Goal: Browse casually

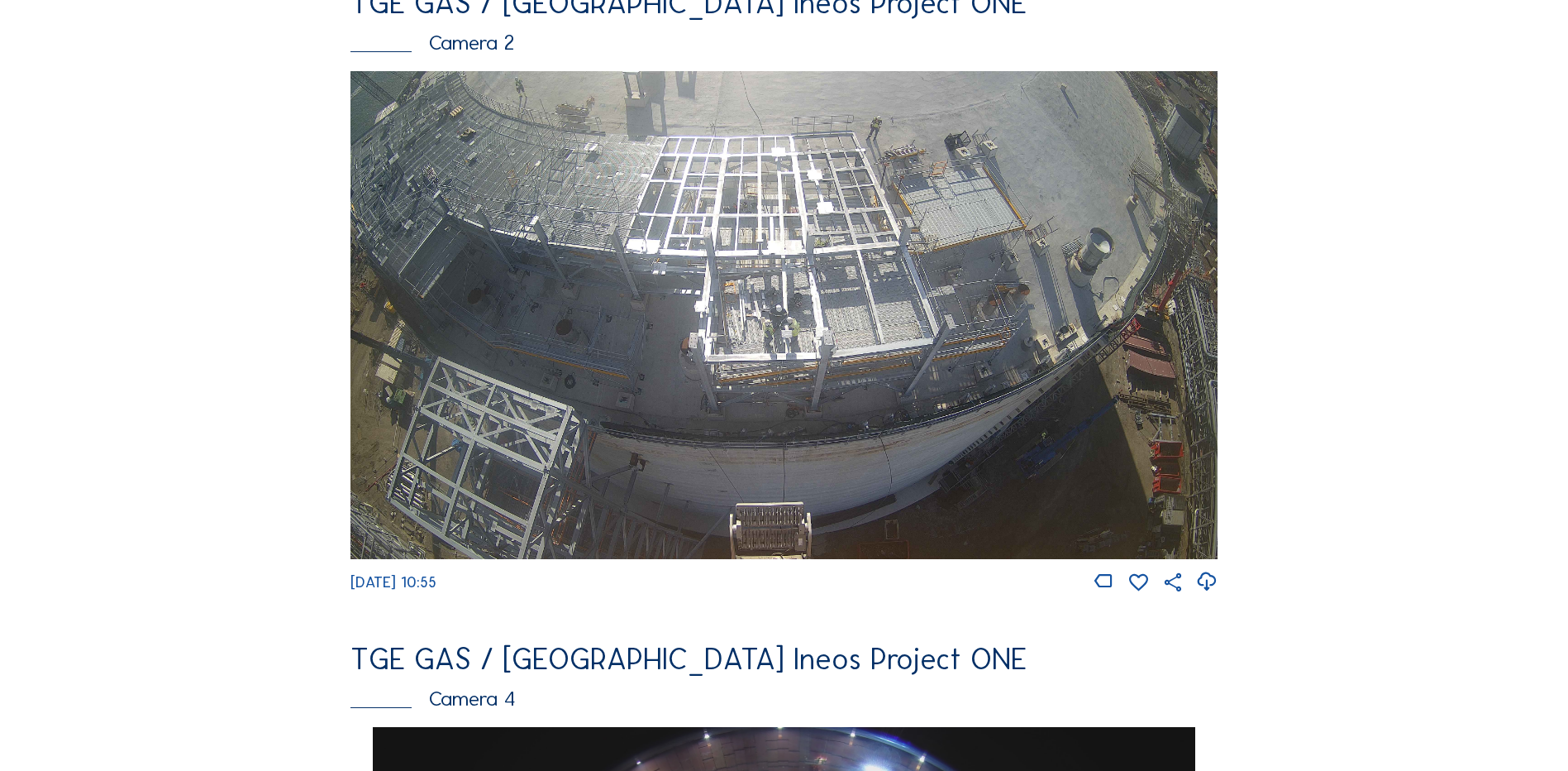
scroll to position [826, 0]
click at [862, 297] on img at bounding box center [784, 316] width 867 height 488
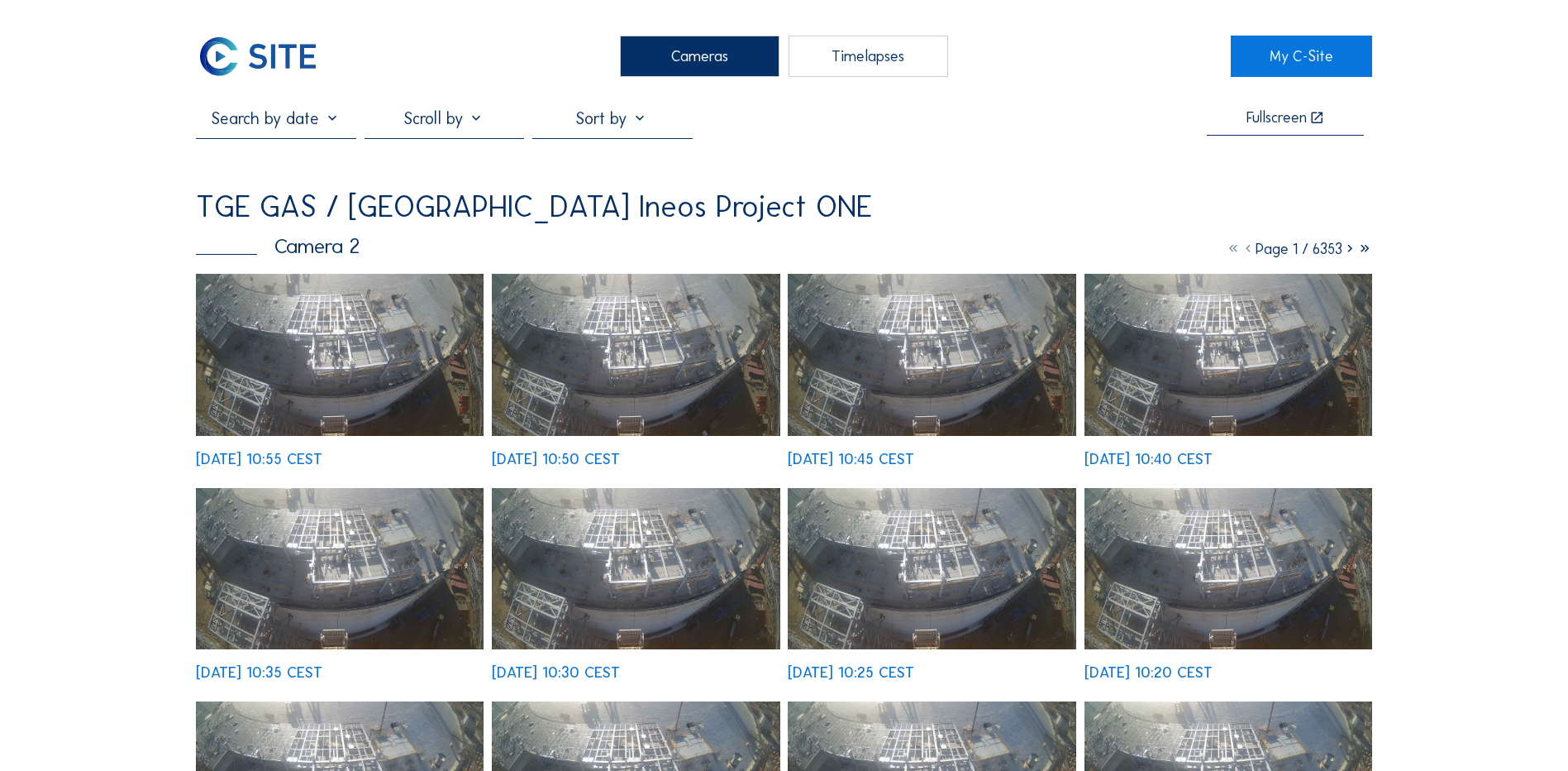
click at [336, 351] on img at bounding box center [339, 355] width 288 height 162
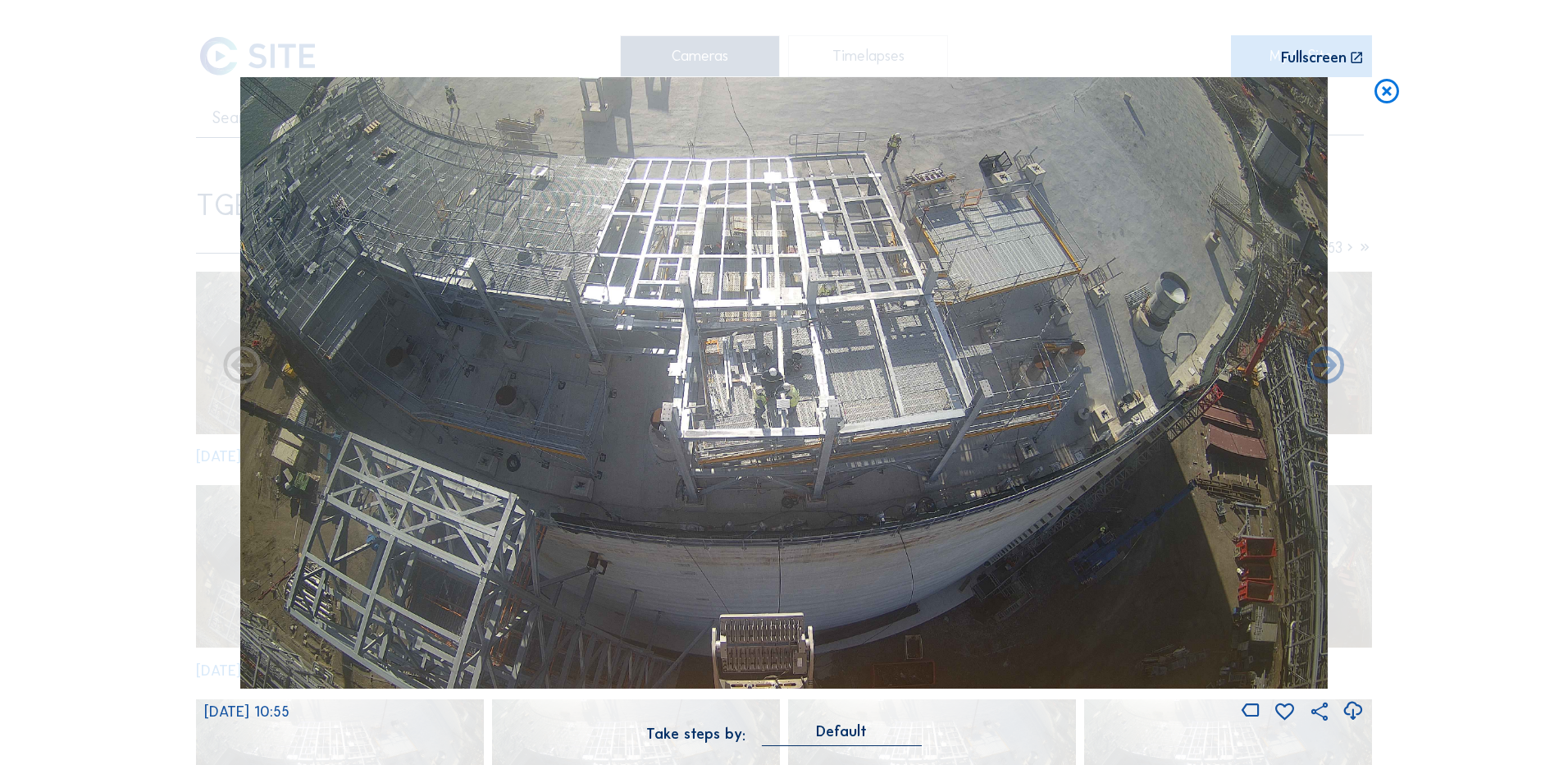
click at [1353, 714] on icon at bounding box center [1352, 711] width 23 height 27
drag, startPoint x: 68, startPoint y: 246, endPoint x: 79, endPoint y: 251, distance: 12.1
click at [68, 246] on div "Scroll to travel through time | Press 'Alt' Button + Scroll to Zoom | Click and…" at bounding box center [784, 382] width 1568 height 765
click at [1390, 91] on icon at bounding box center [1387, 92] width 29 height 30
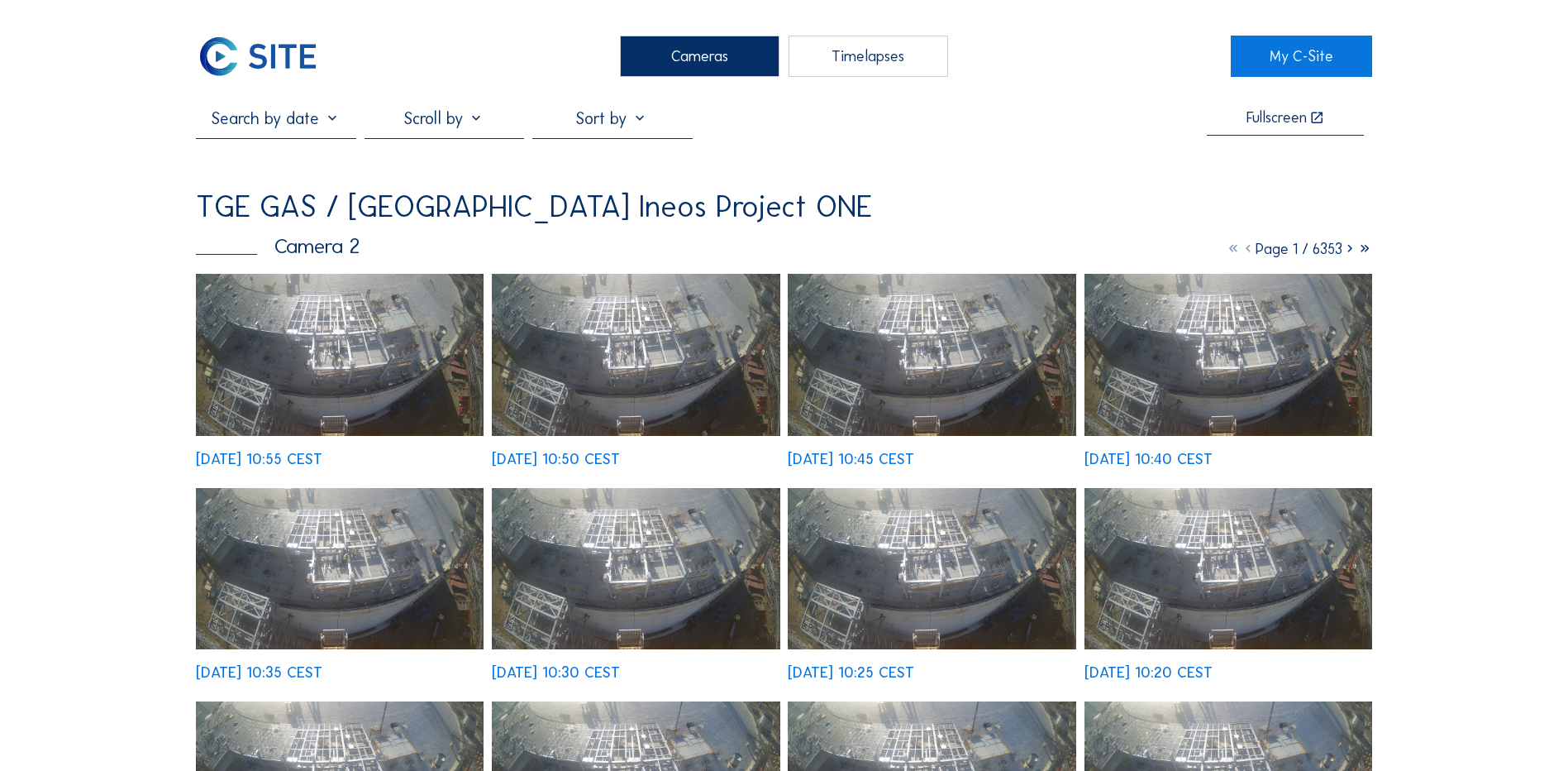
click at [683, 60] on div "Cameras" at bounding box center [699, 56] width 159 height 42
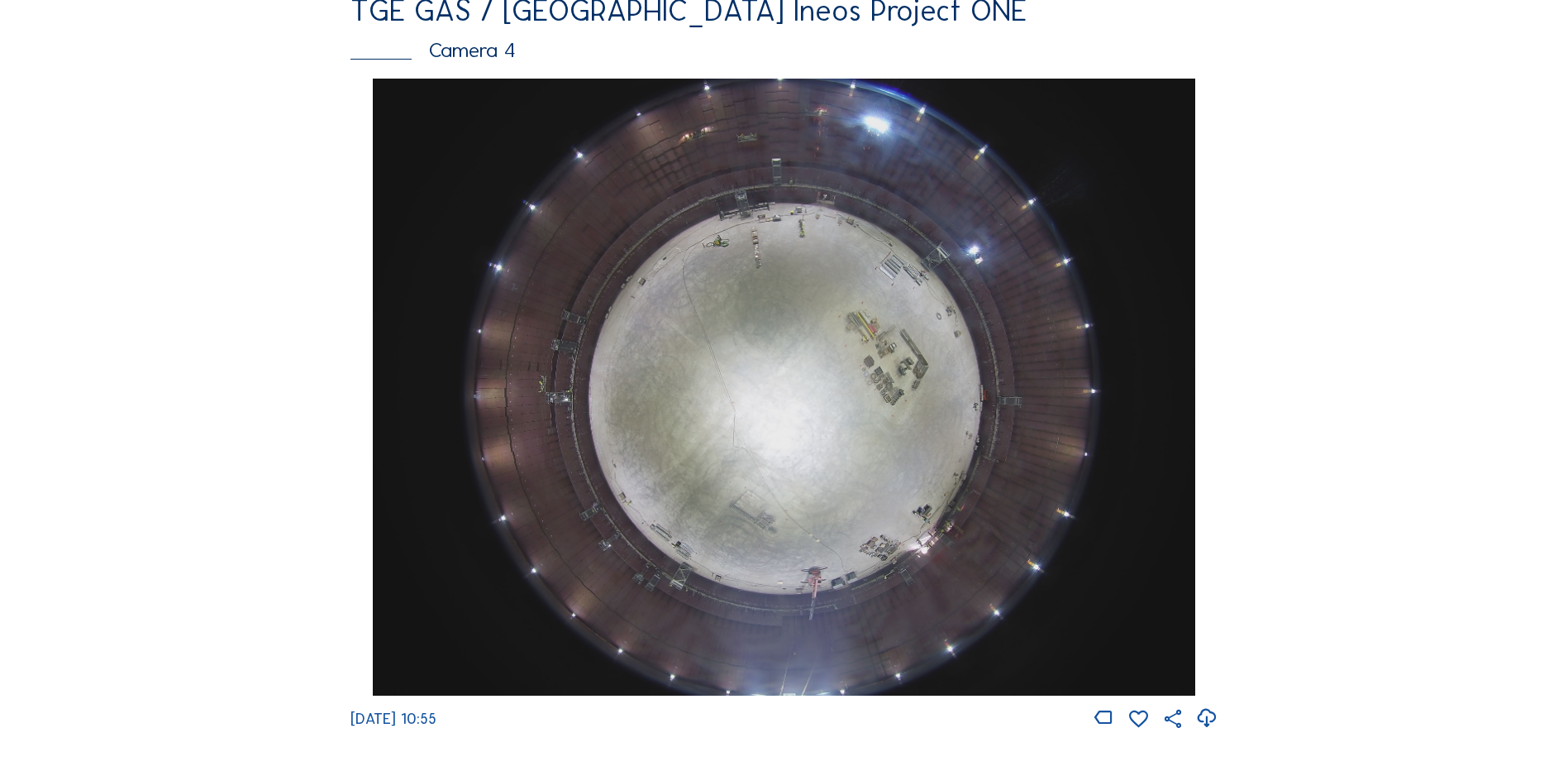
scroll to position [1489, 0]
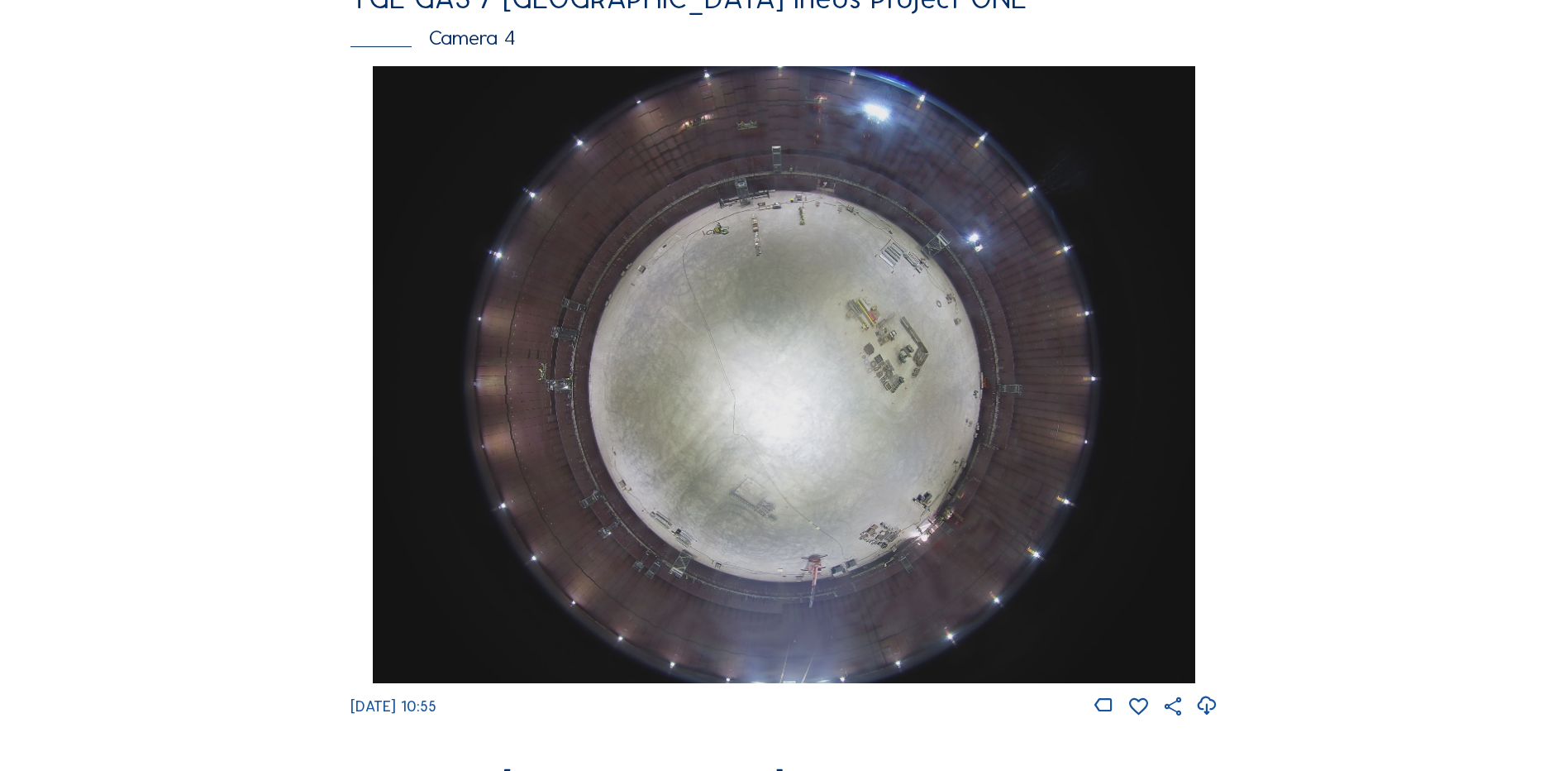
click at [777, 305] on img at bounding box center [783, 375] width 821 height 617
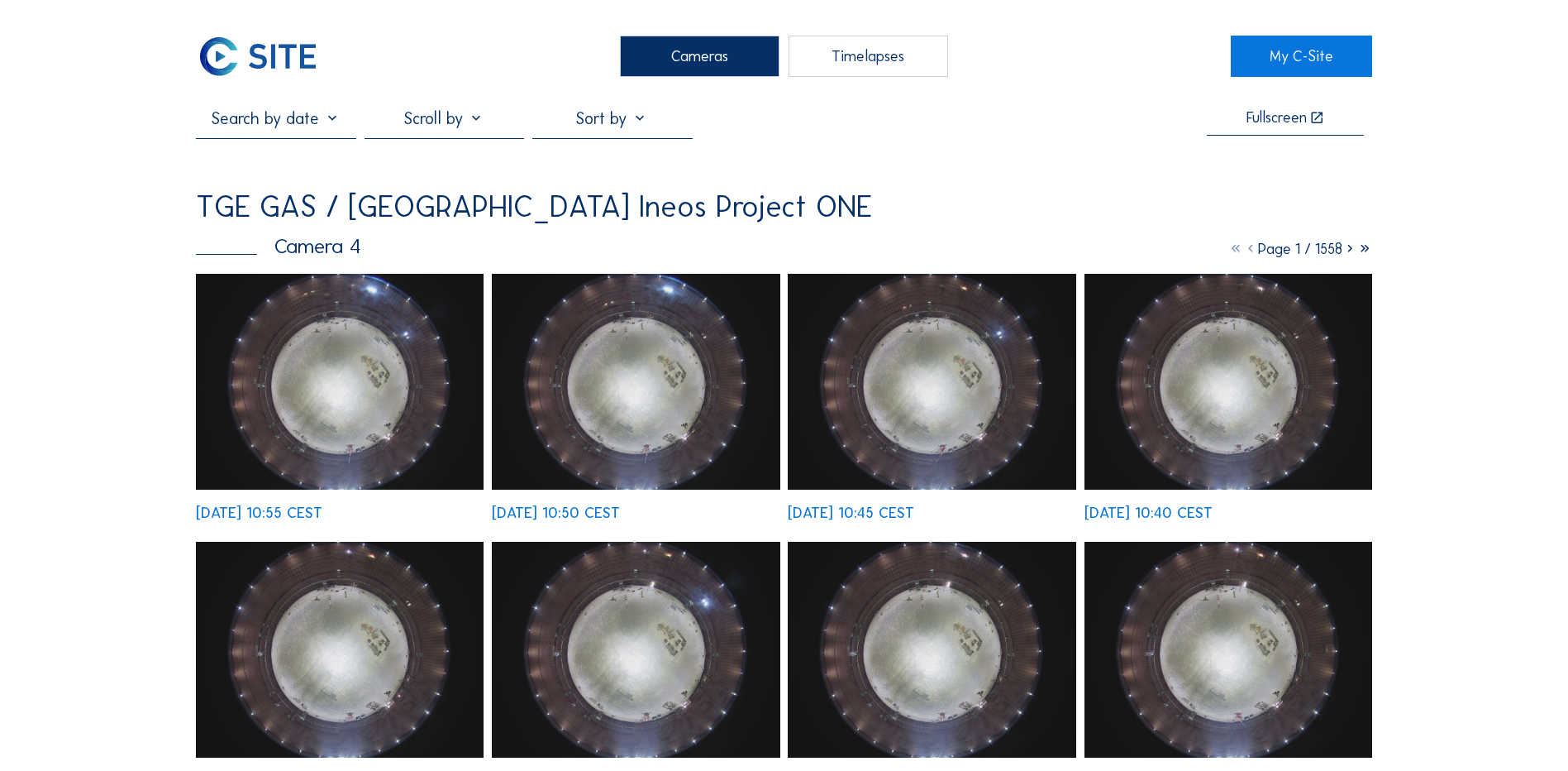
click at [371, 383] on img at bounding box center [339, 382] width 288 height 215
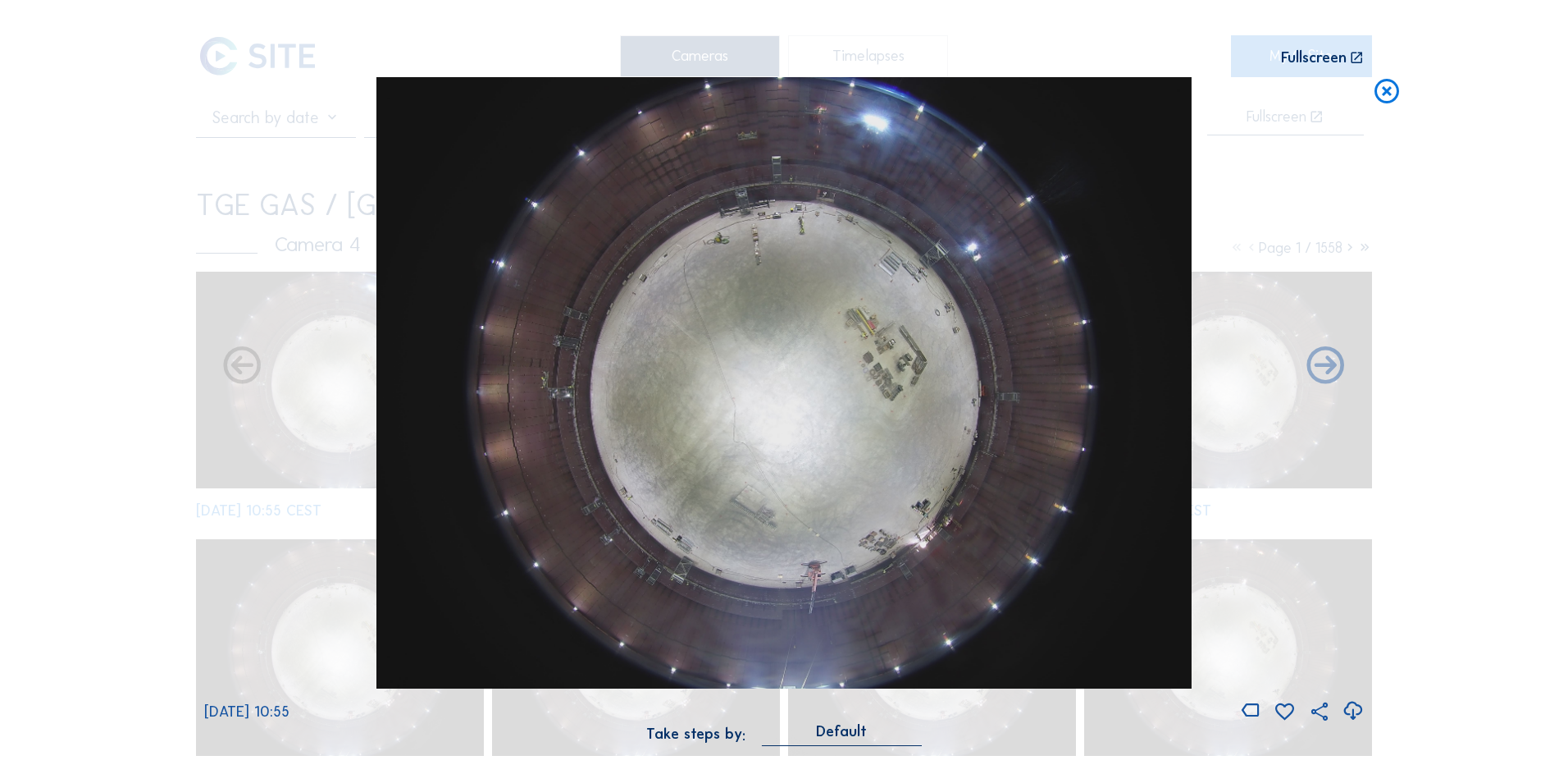
click at [1351, 713] on icon at bounding box center [1352, 711] width 23 height 27
click at [204, 385] on div "Mo 22 Sep 2025 10:55" at bounding box center [784, 400] width 1160 height 646
click at [149, 399] on div "Scroll to travel through time | Press 'Alt' Button + Scroll to Zoom | Click and…" at bounding box center [784, 382] width 1568 height 765
click at [1387, 95] on icon at bounding box center [1387, 92] width 29 height 30
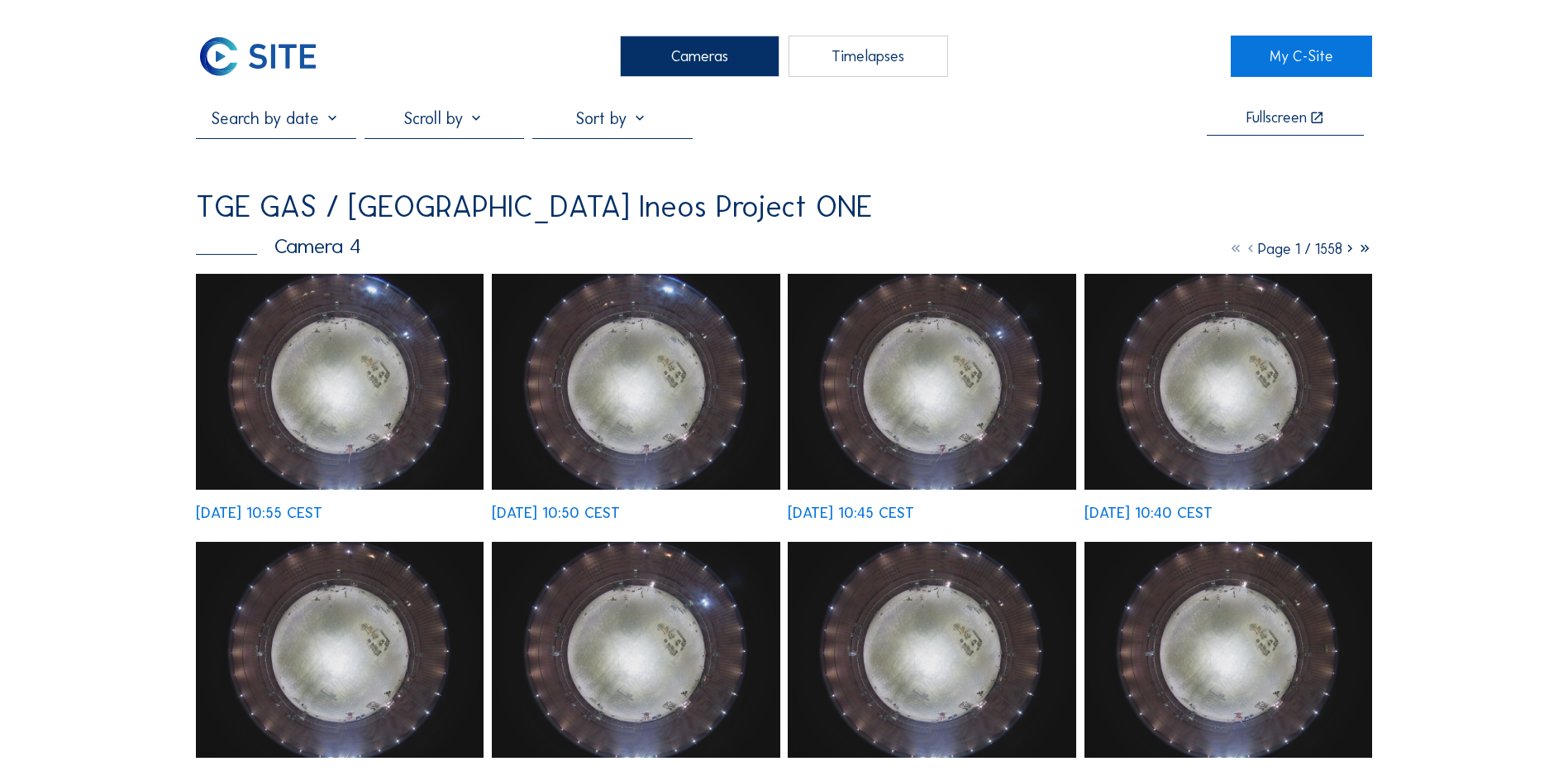
click at [711, 62] on div "Cameras" at bounding box center [699, 56] width 159 height 42
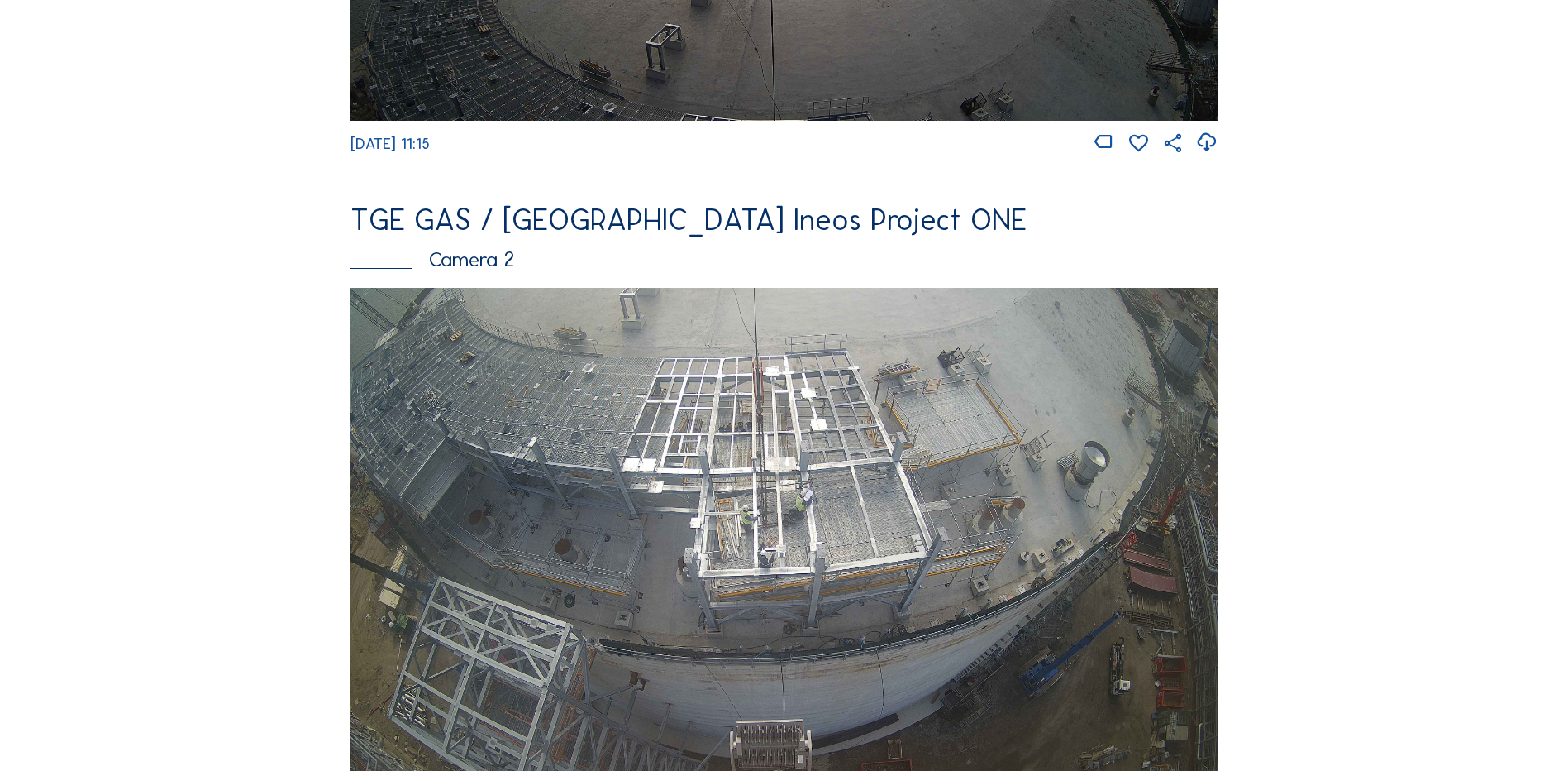
scroll to position [661, 0]
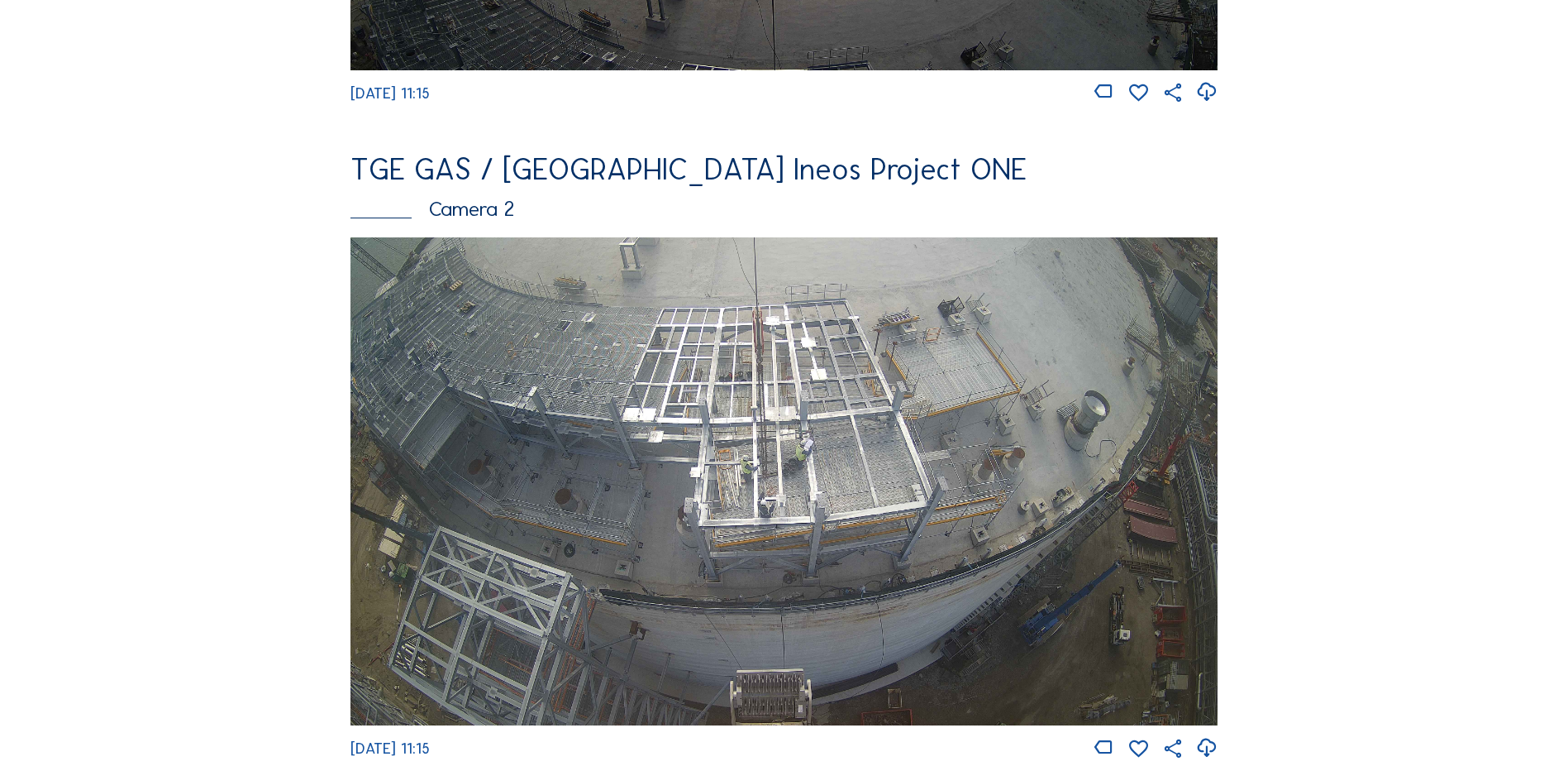
click at [857, 456] on img at bounding box center [784, 481] width 867 height 488
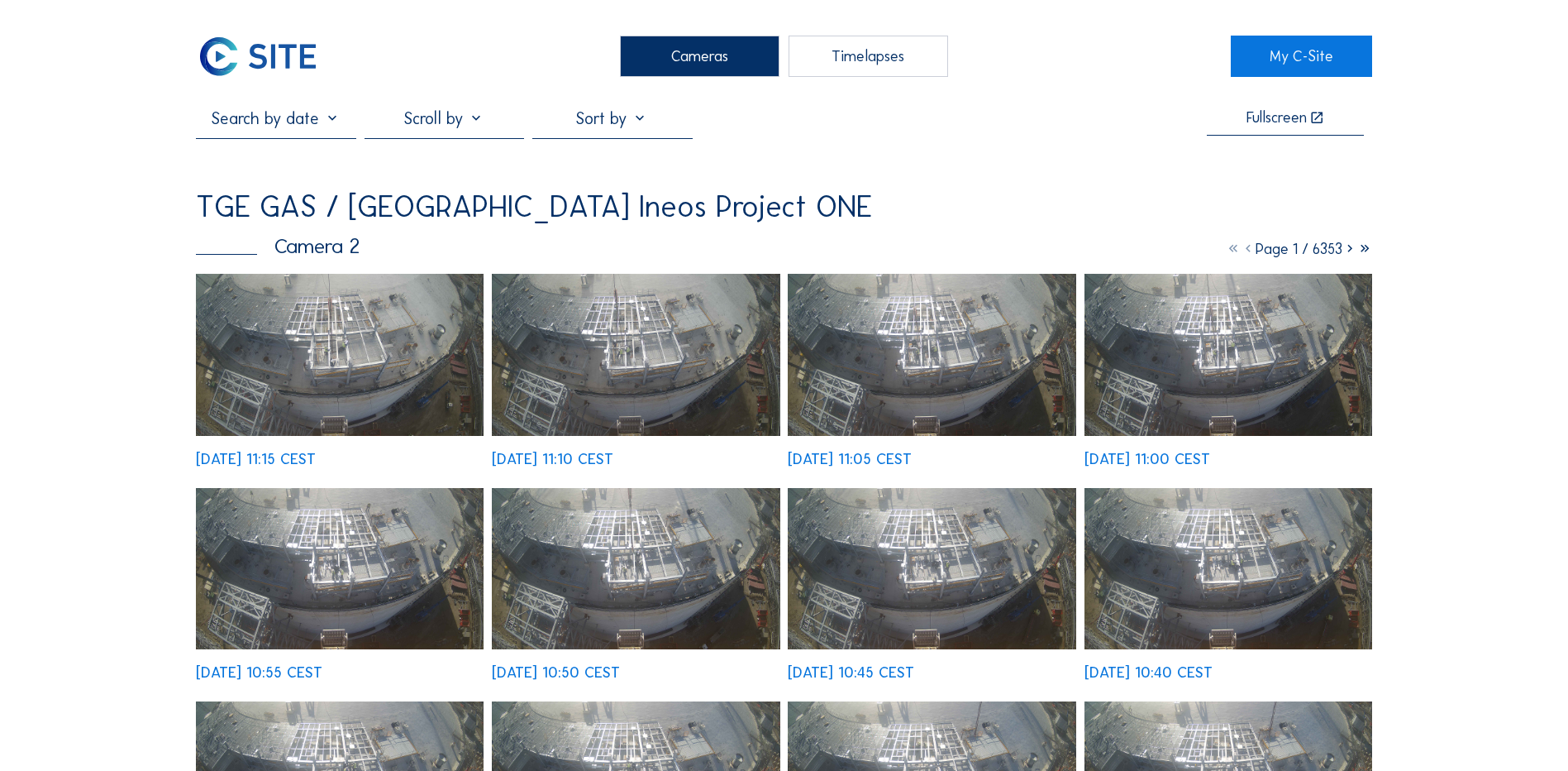
click at [341, 342] on img at bounding box center [339, 355] width 288 height 162
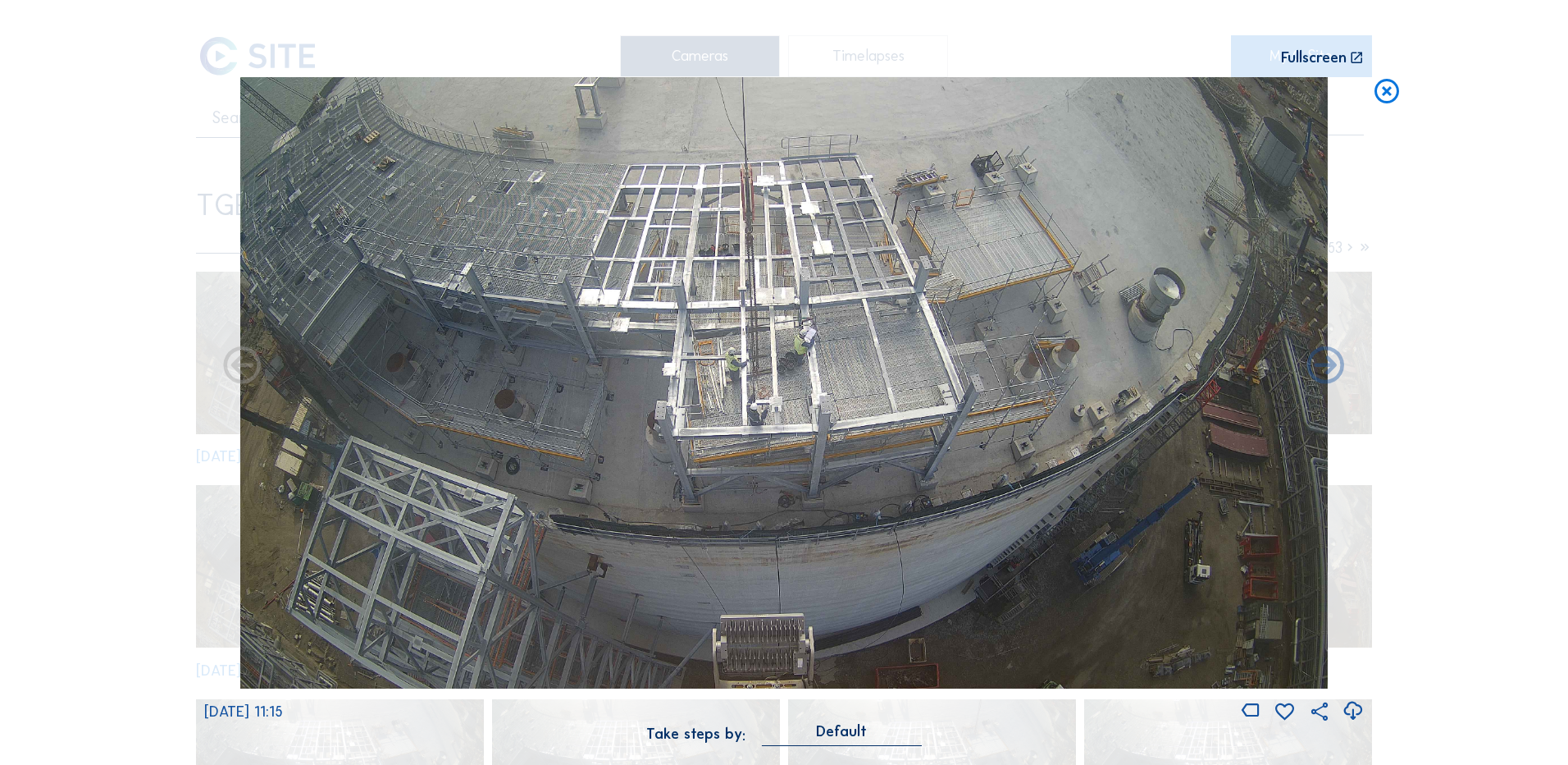
click at [1354, 712] on icon at bounding box center [1352, 711] width 23 height 27
drag, startPoint x: 101, startPoint y: 386, endPoint x: 462, endPoint y: 312, distance: 368.5
click at [101, 386] on div "Scroll to travel through time | Press 'Alt' Button + Scroll to Zoom | Click and…" at bounding box center [784, 382] width 1568 height 765
click at [1393, 90] on icon at bounding box center [1387, 92] width 29 height 30
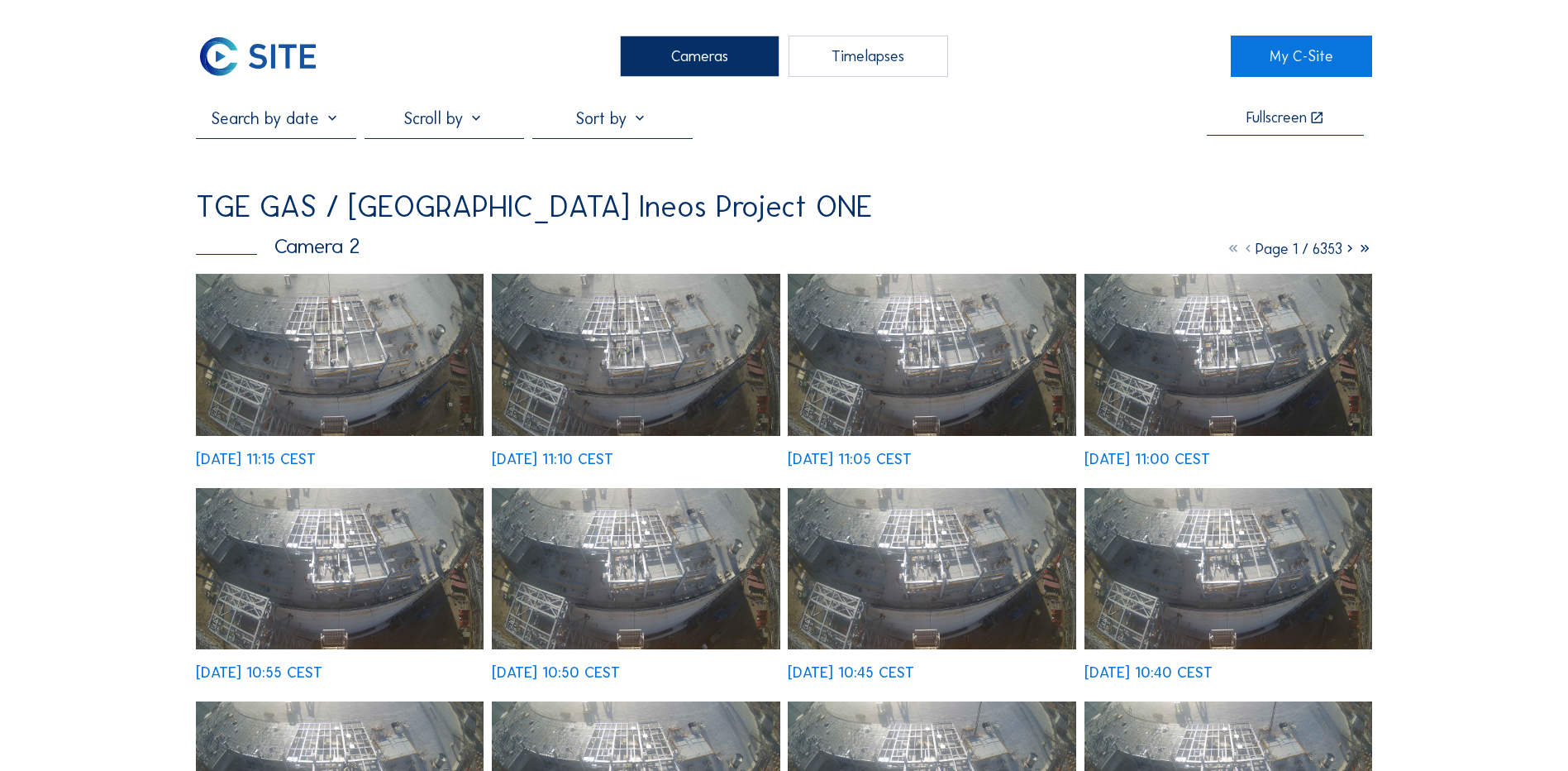
click at [686, 54] on div "Cameras" at bounding box center [699, 56] width 159 height 42
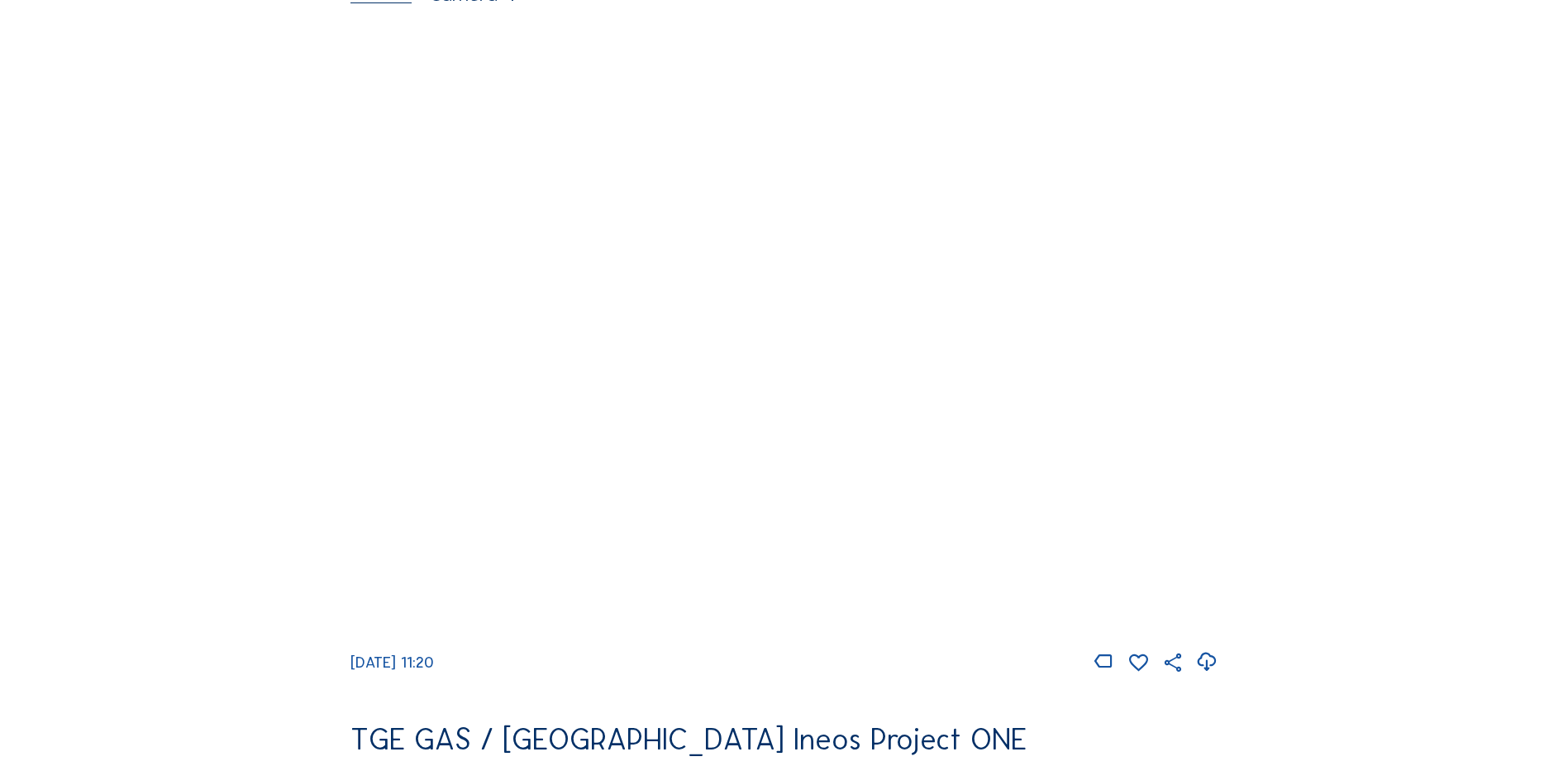
scroll to position [1571, 0]
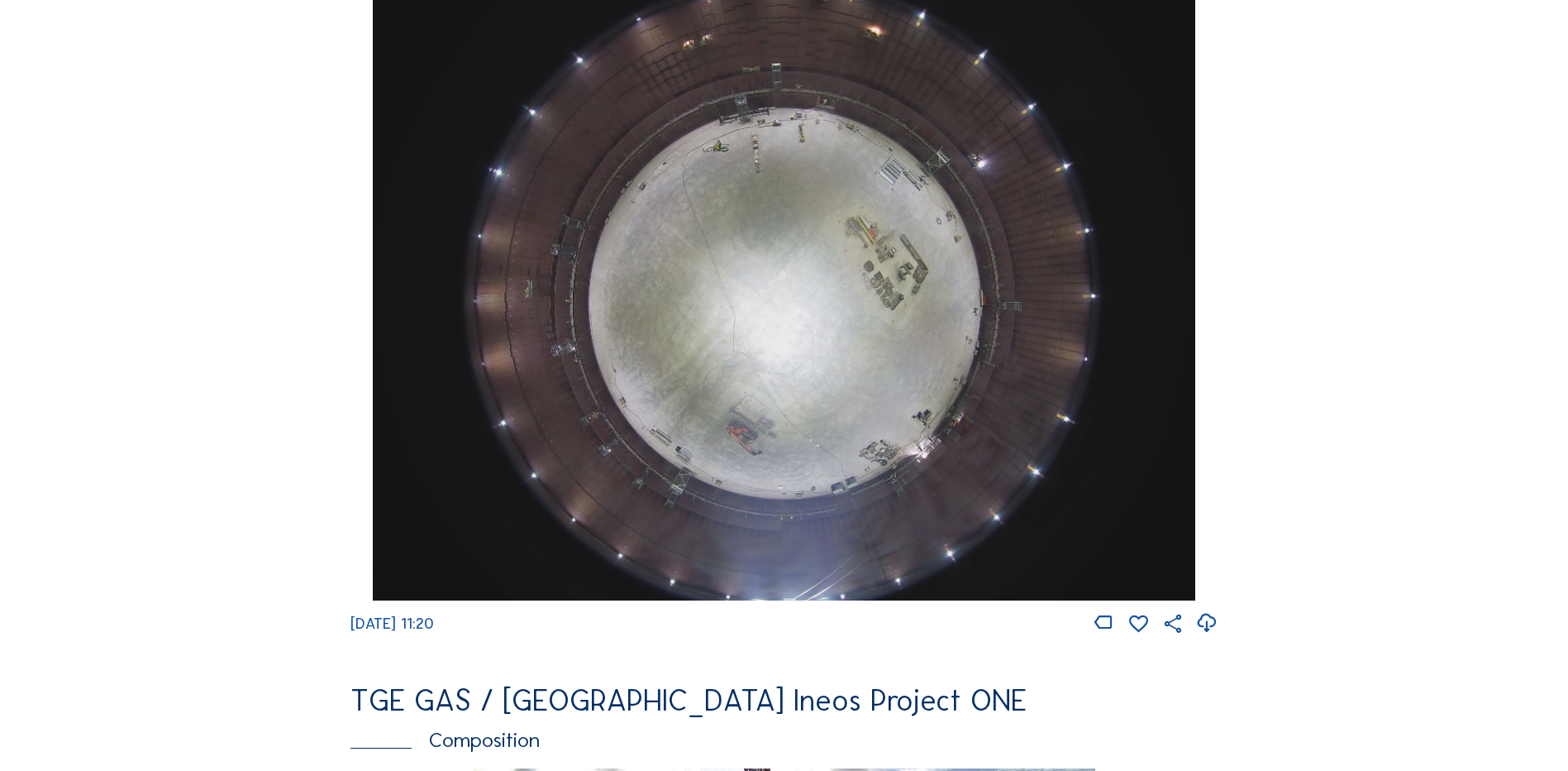
click at [801, 316] on img at bounding box center [783, 292] width 821 height 617
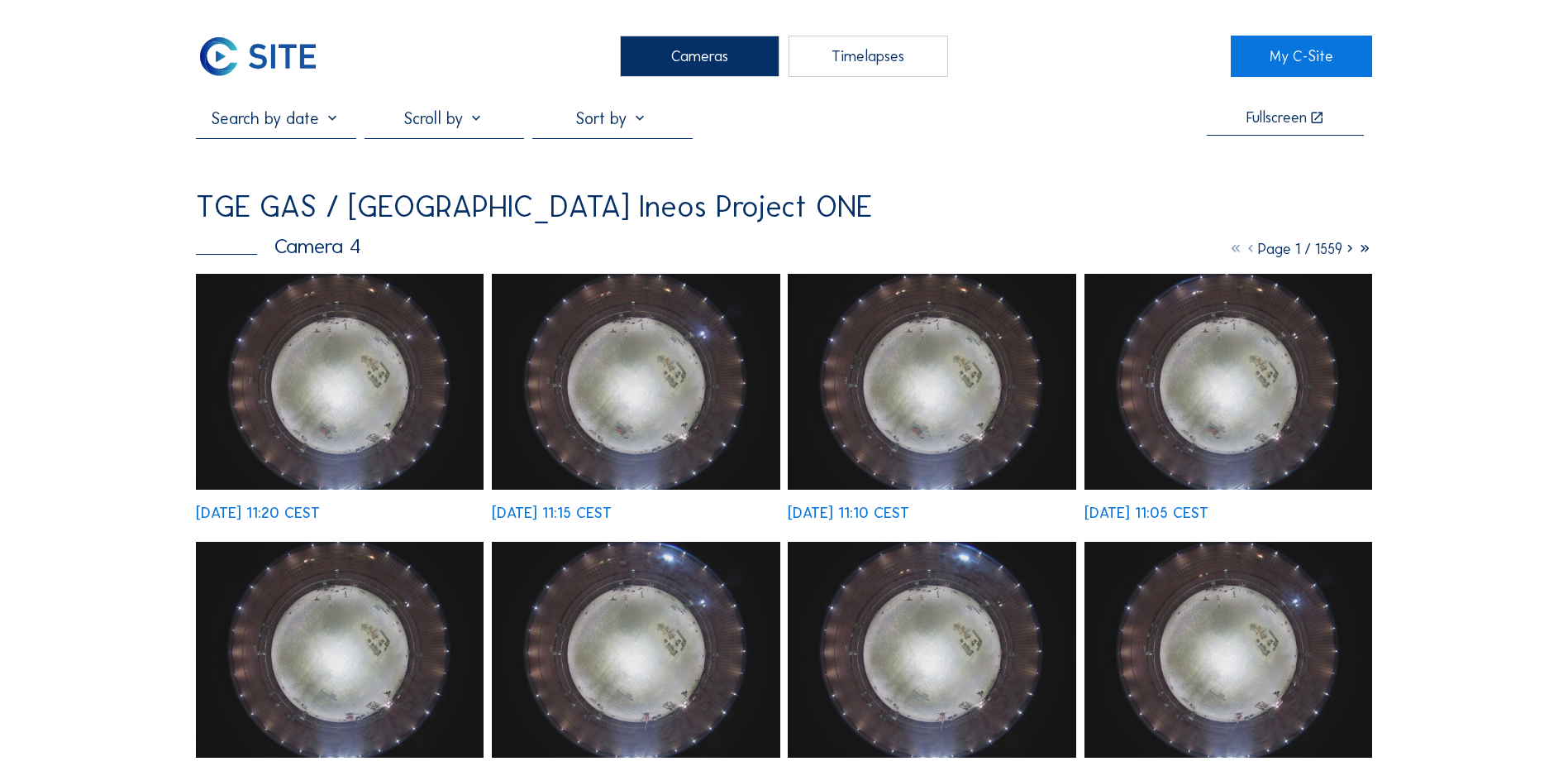
click at [343, 440] on img at bounding box center [339, 382] width 288 height 215
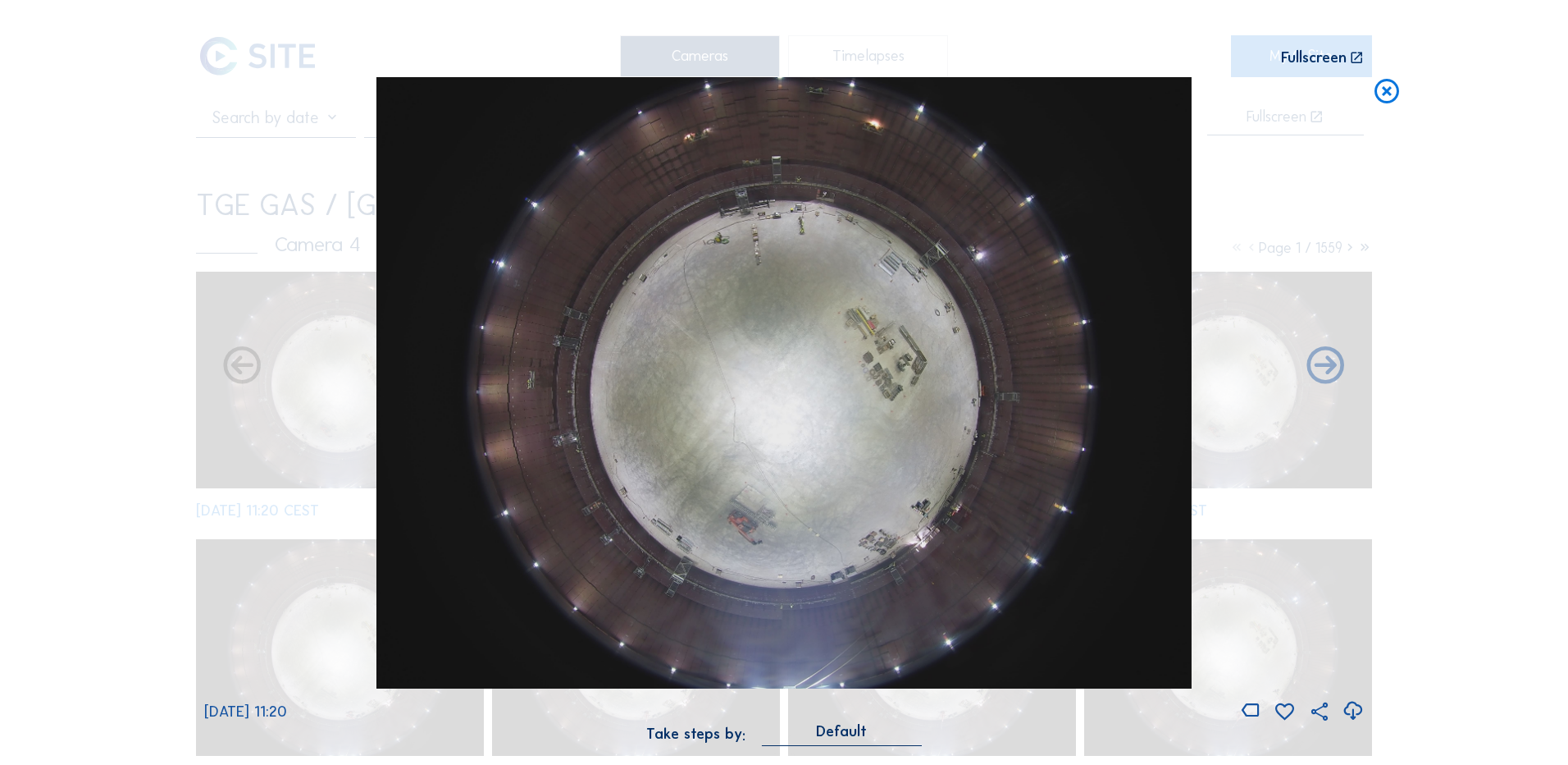
click at [1352, 713] on icon at bounding box center [1352, 711] width 23 height 27
click at [136, 381] on div "Scroll to travel through time | Press 'Alt' Button + Scroll to Zoom | Click and…" at bounding box center [784, 382] width 1568 height 765
click at [1388, 96] on icon at bounding box center [1387, 92] width 29 height 30
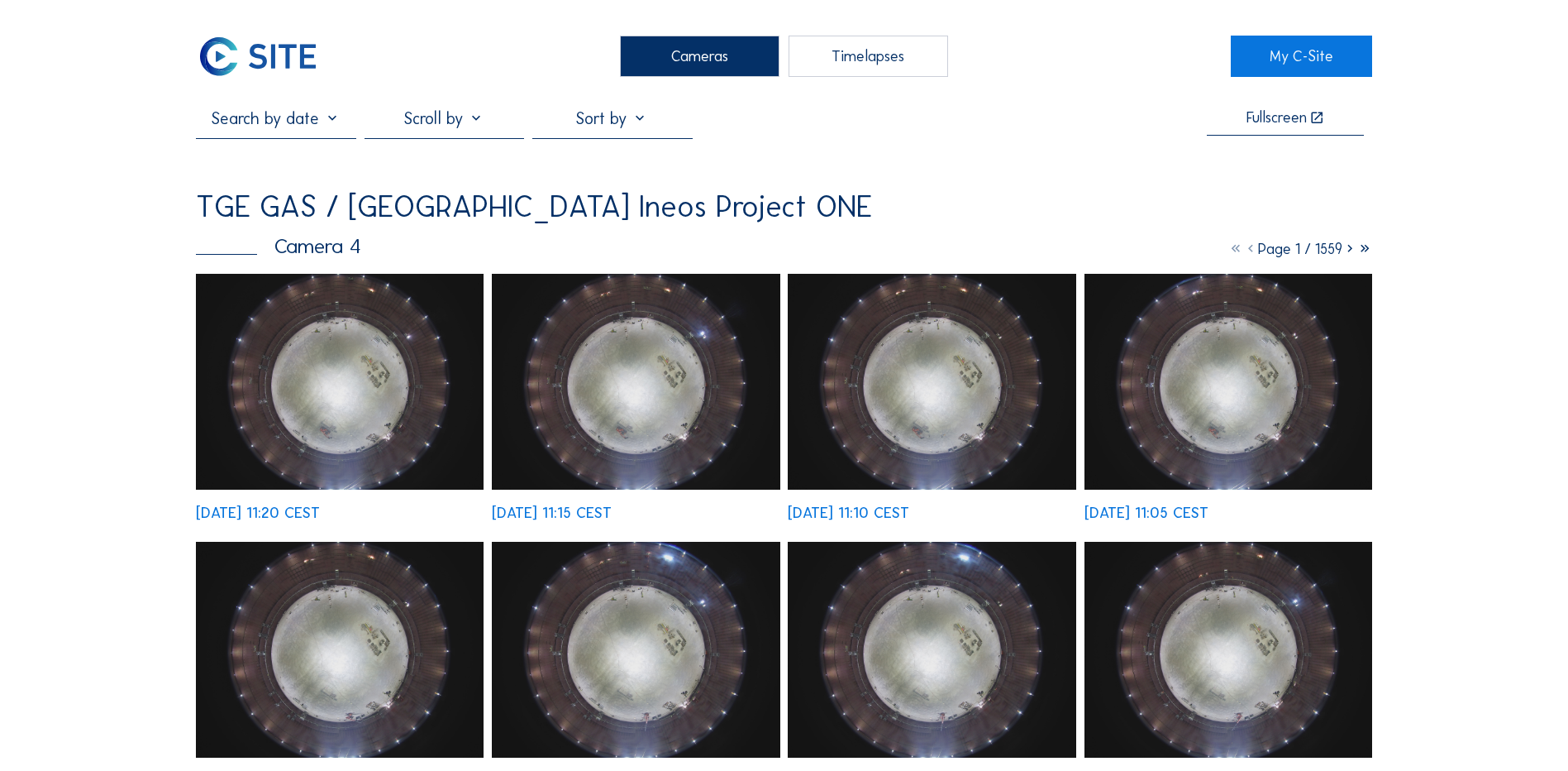
click at [735, 60] on div "Cameras" at bounding box center [699, 56] width 159 height 42
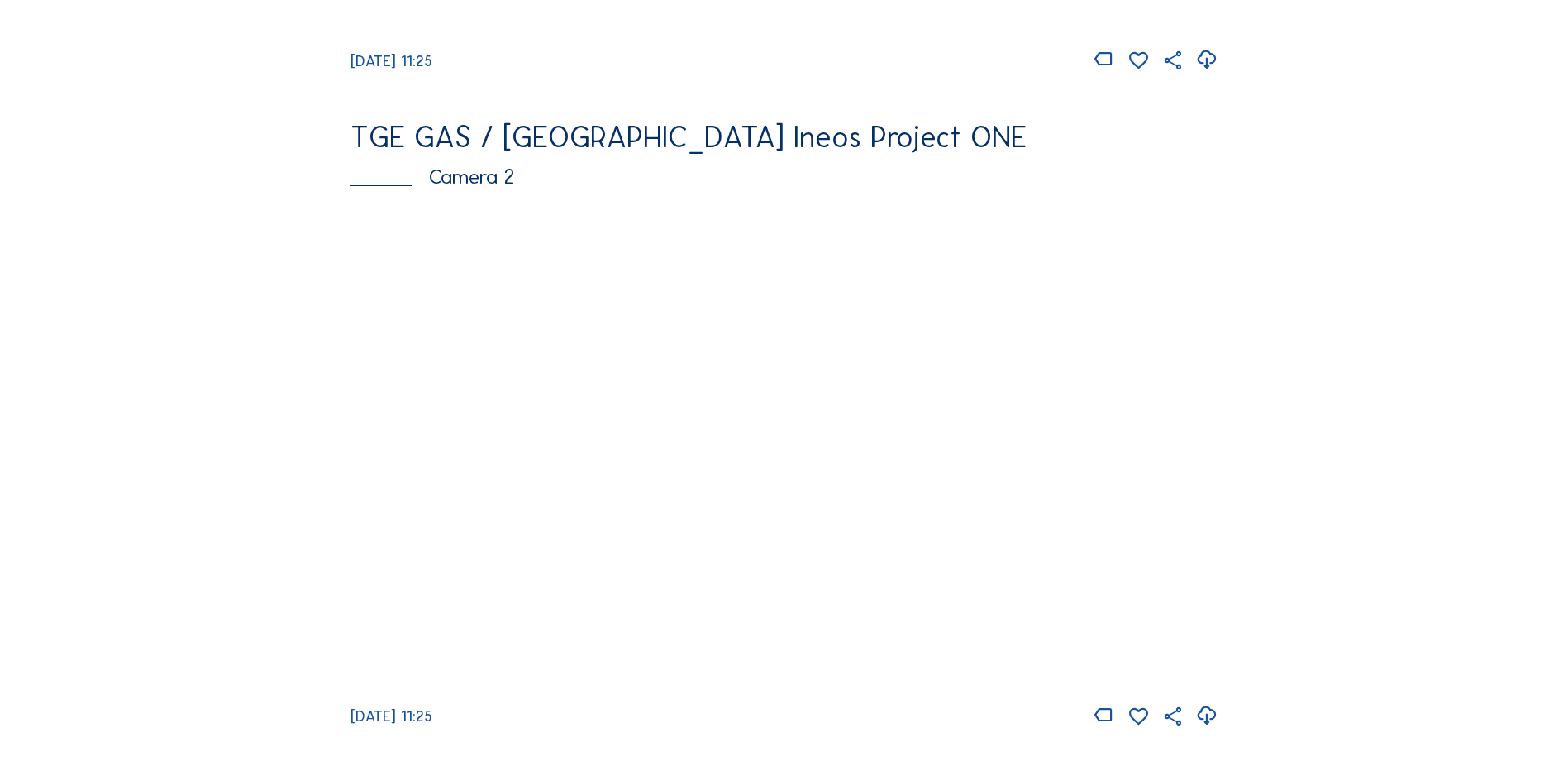
scroll to position [826, 0]
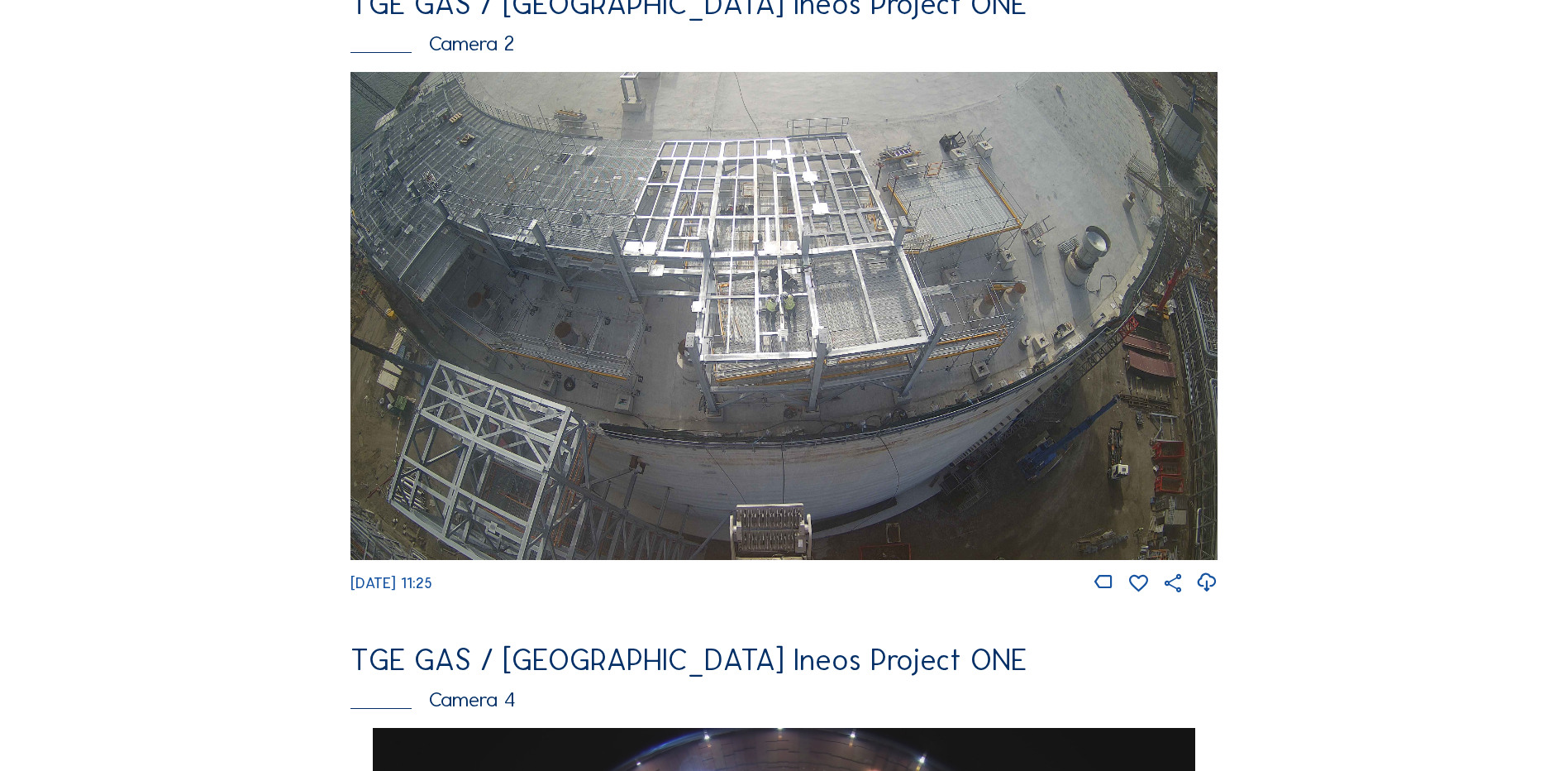
click at [786, 298] on img at bounding box center [784, 316] width 867 height 488
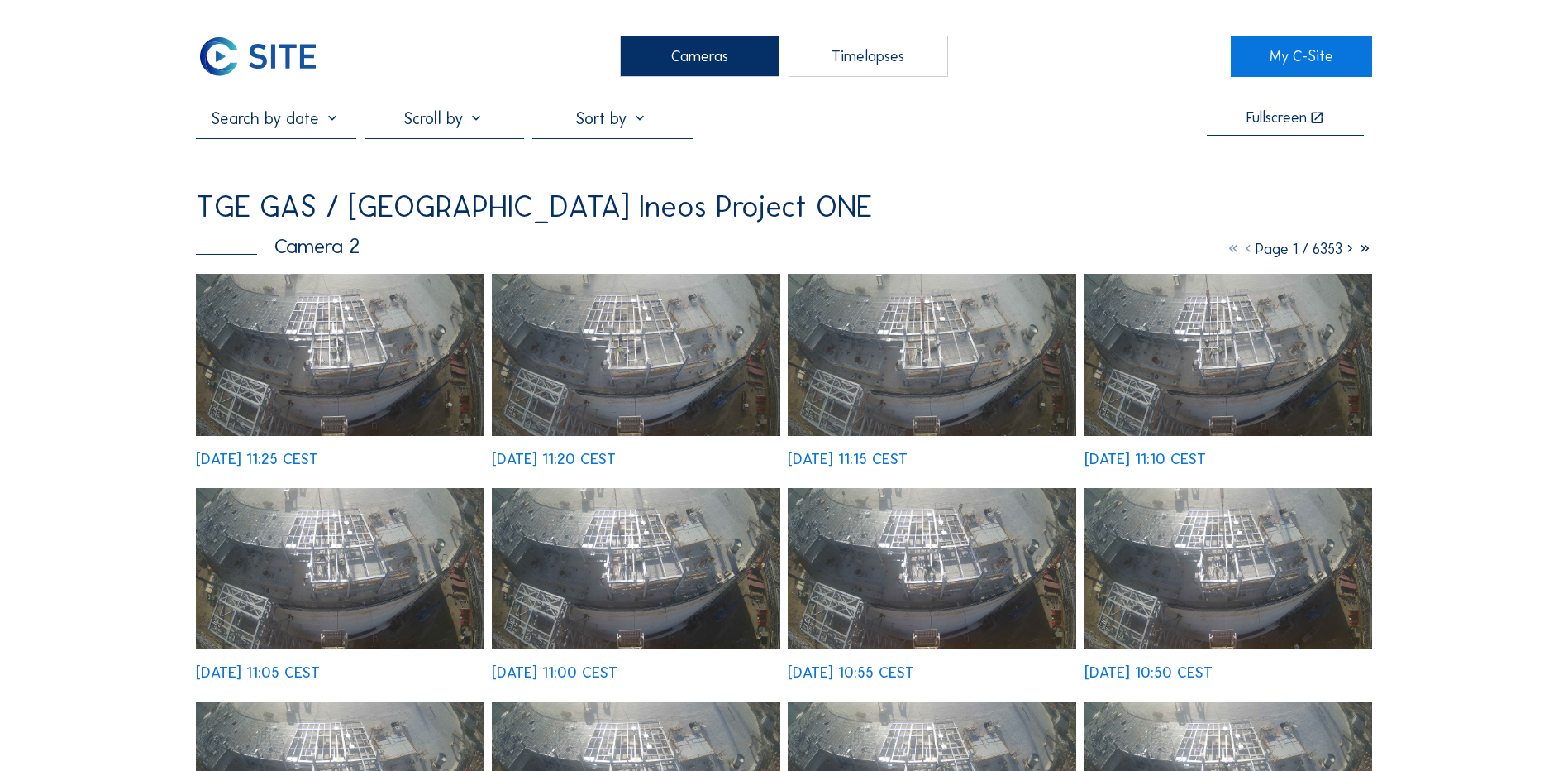
click at [306, 356] on img at bounding box center [339, 355] width 288 height 162
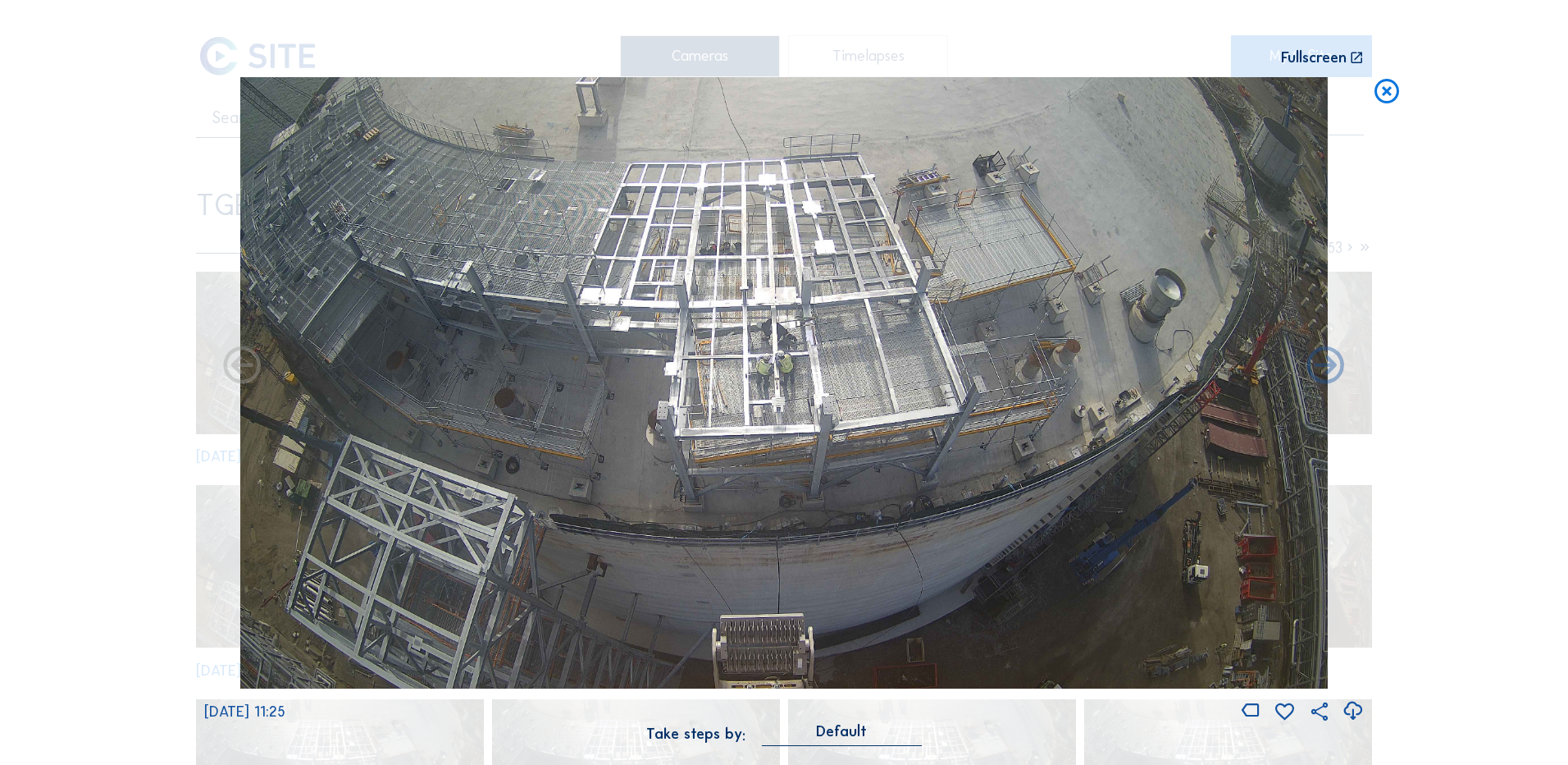
click at [1352, 708] on icon at bounding box center [1352, 711] width 23 height 27
click at [1396, 95] on icon at bounding box center [1387, 92] width 29 height 30
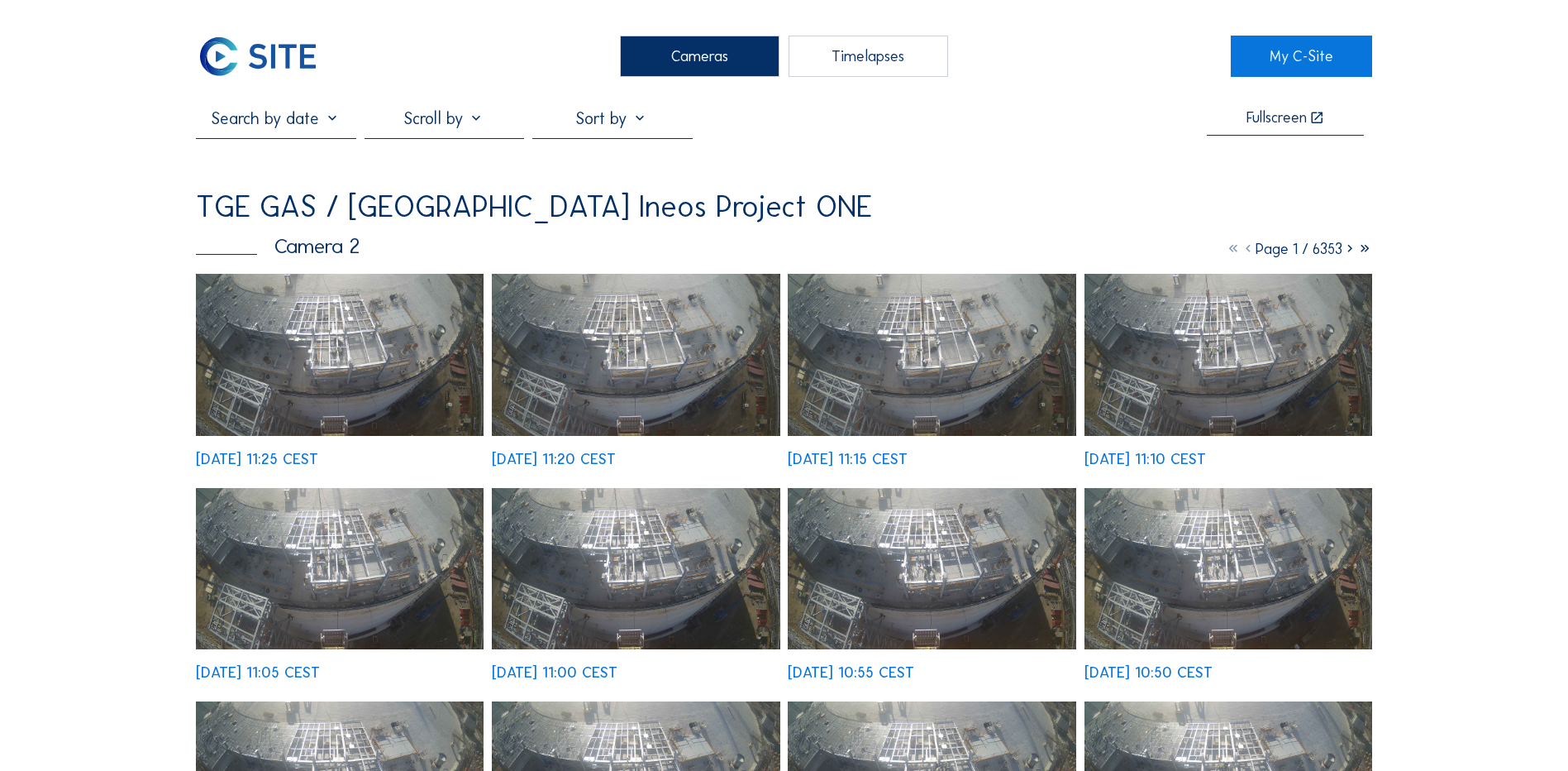
click at [686, 52] on div "Cameras" at bounding box center [699, 56] width 159 height 42
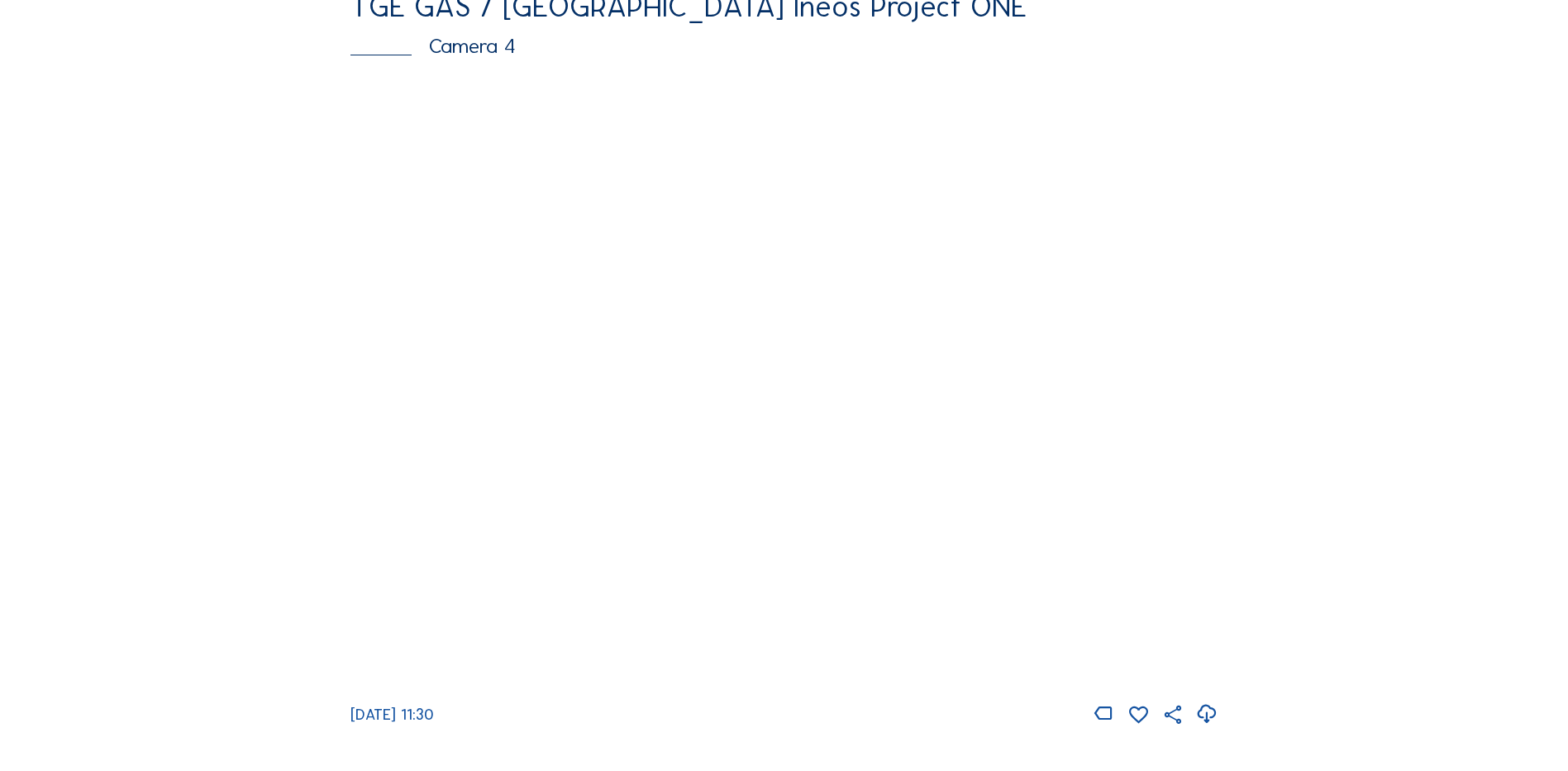
scroll to position [1489, 0]
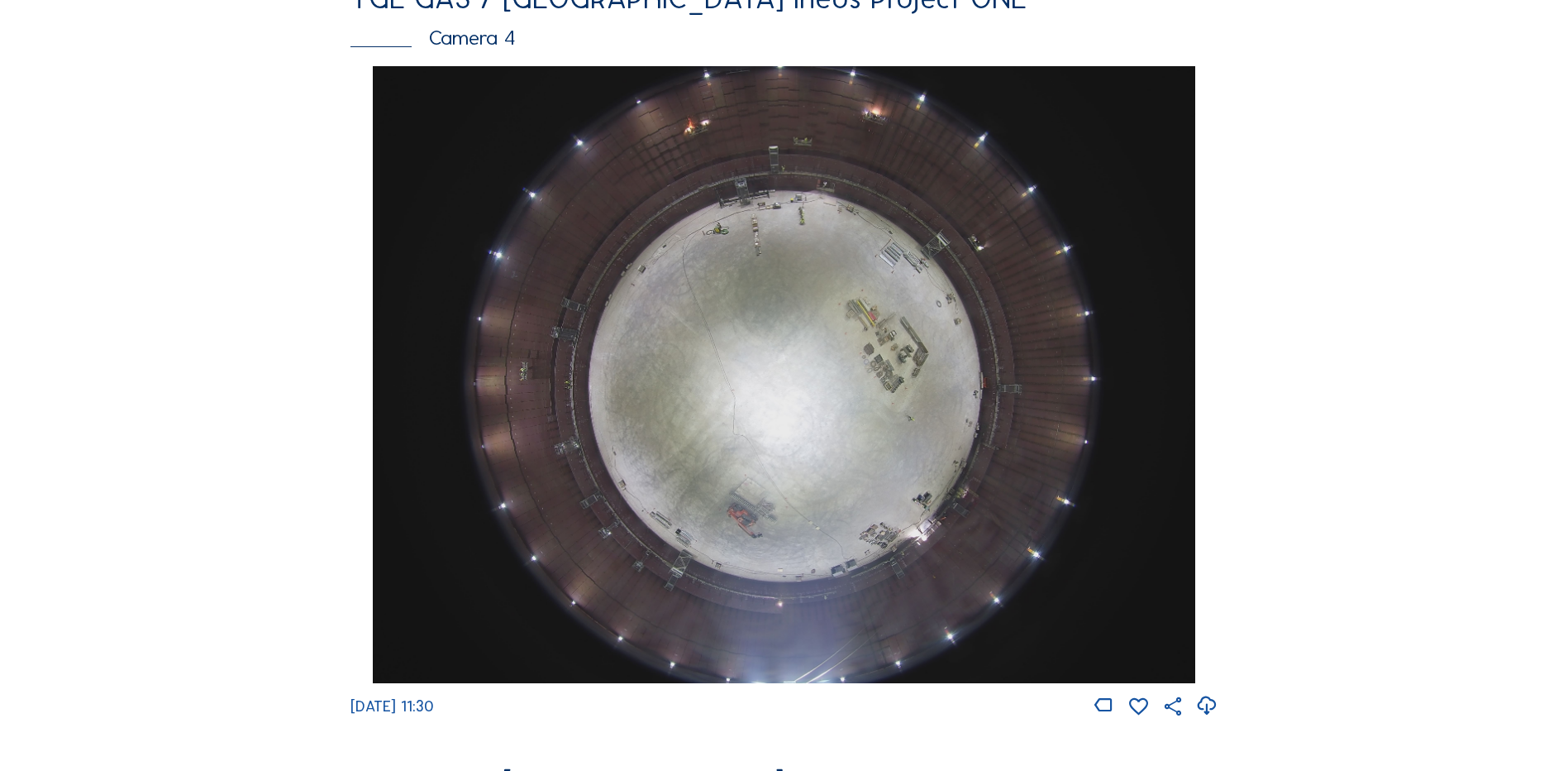
click at [767, 371] on img at bounding box center [783, 375] width 821 height 617
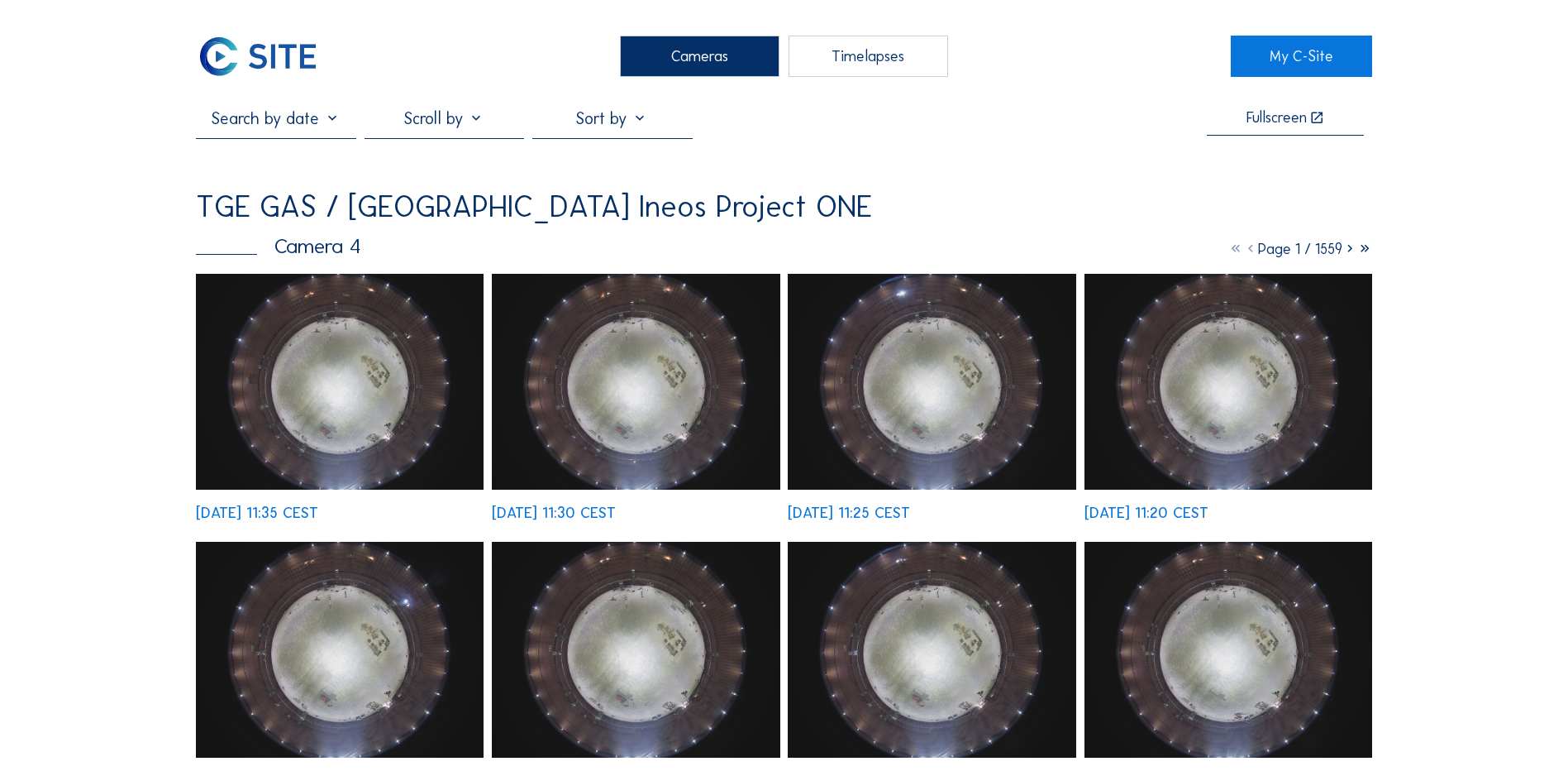
click at [339, 370] on img at bounding box center [339, 382] width 288 height 215
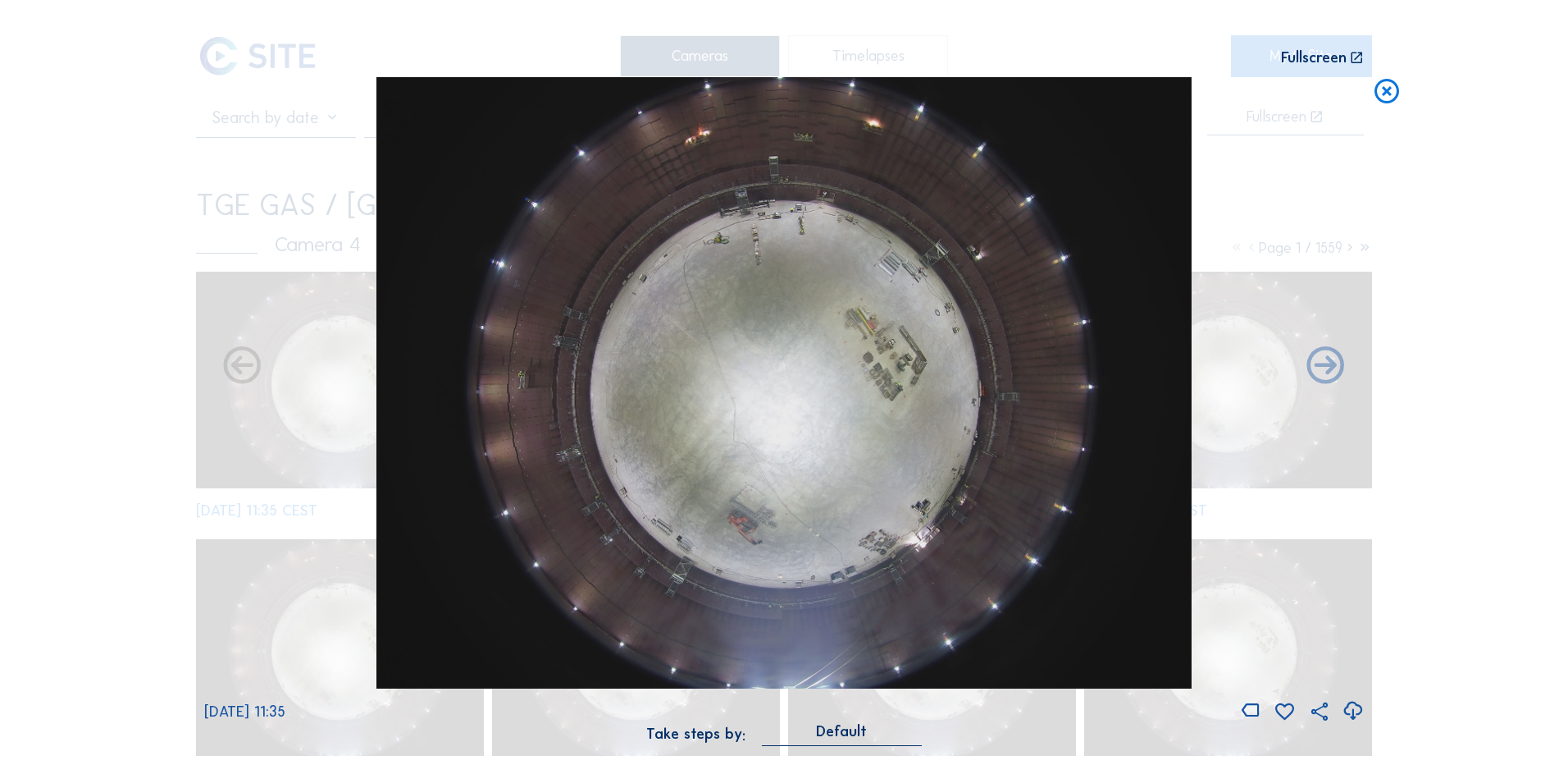
click at [1348, 711] on icon at bounding box center [1352, 711] width 23 height 27
click at [39, 403] on div "Scroll to travel through time | Press 'Alt' Button + Scroll to Zoom | Click and…" at bounding box center [784, 382] width 1568 height 765
click at [1390, 98] on icon at bounding box center [1387, 92] width 29 height 30
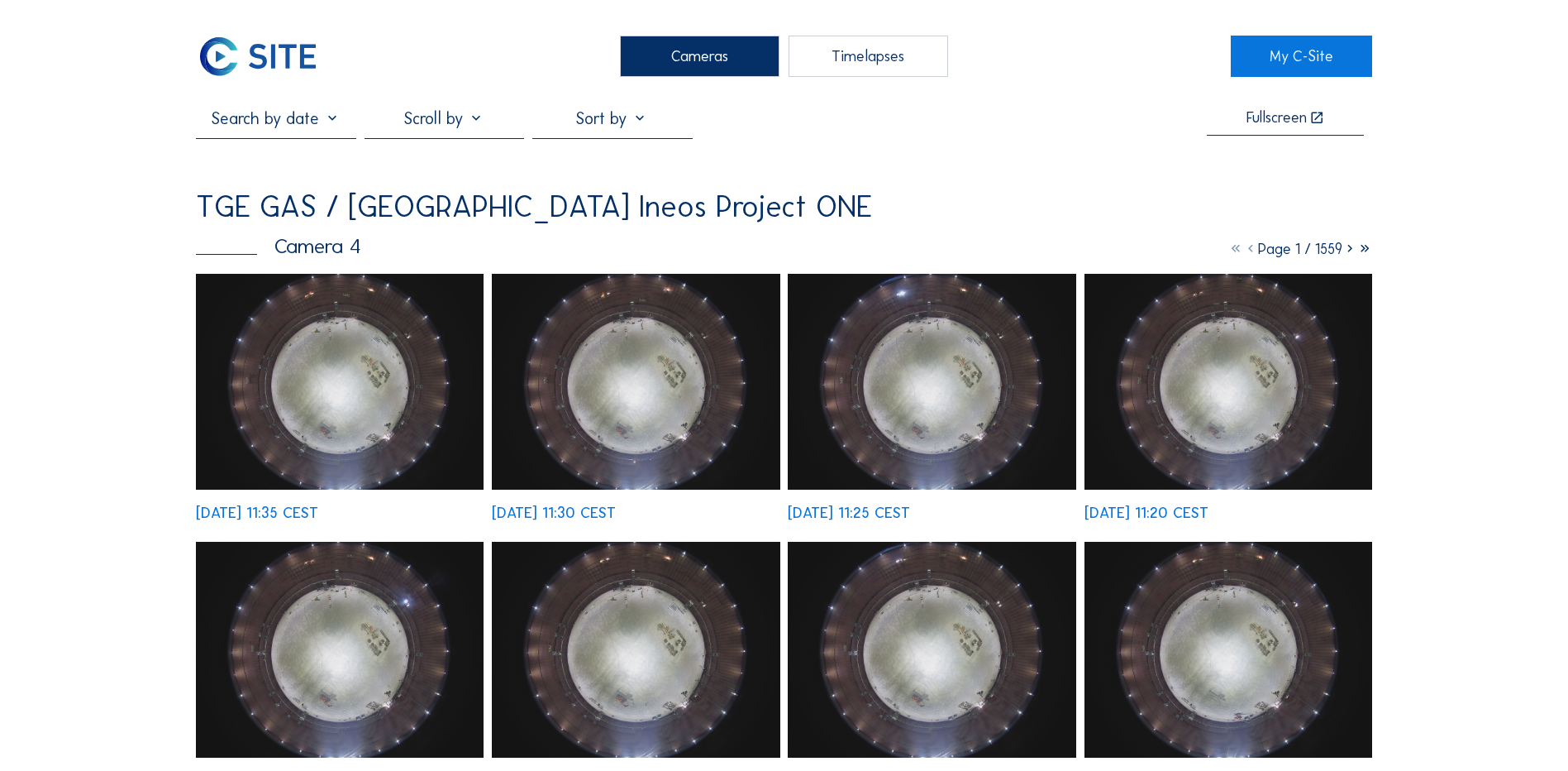
click at [657, 63] on div "Cameras" at bounding box center [699, 56] width 159 height 42
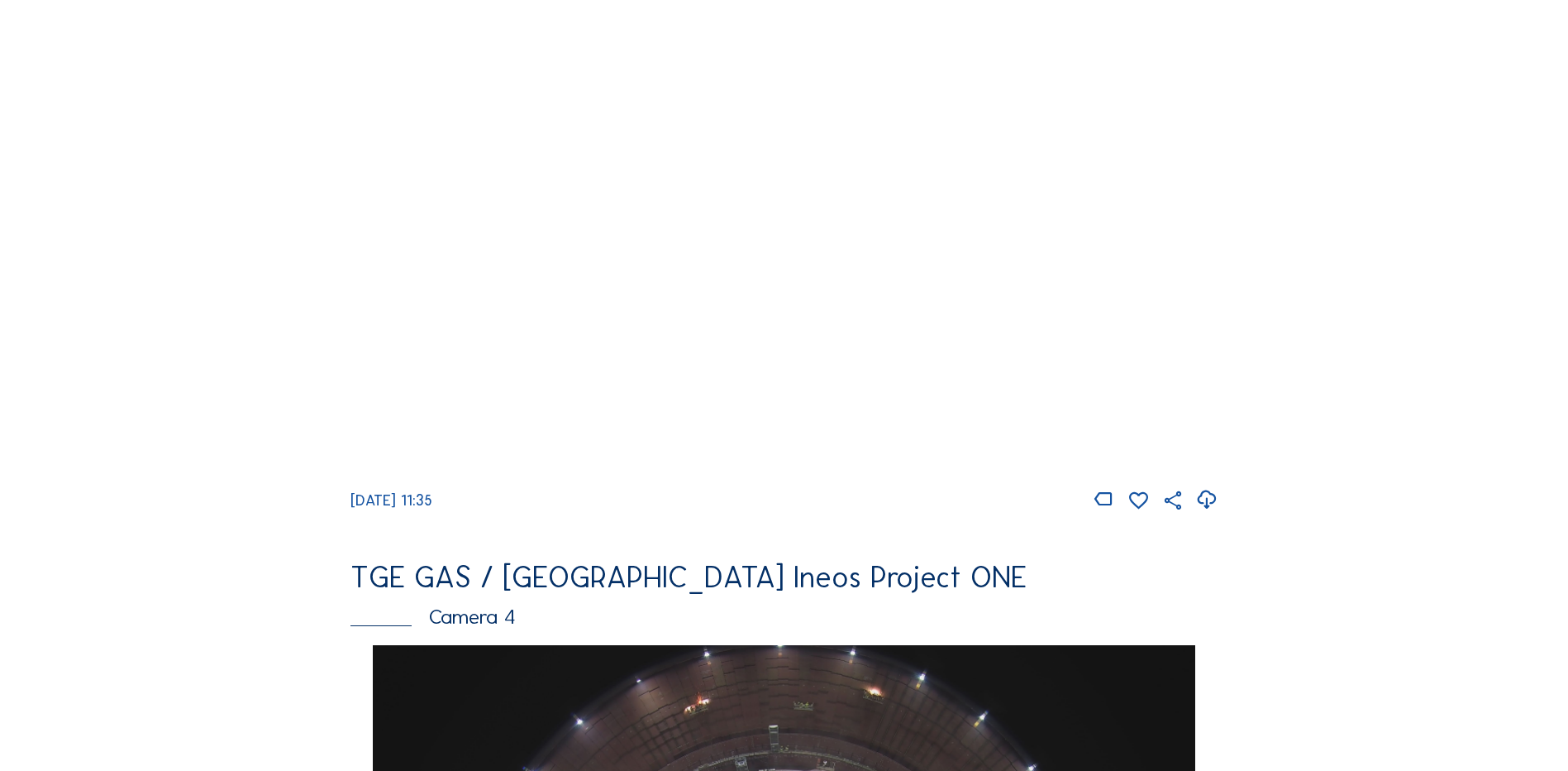
scroll to position [744, 0]
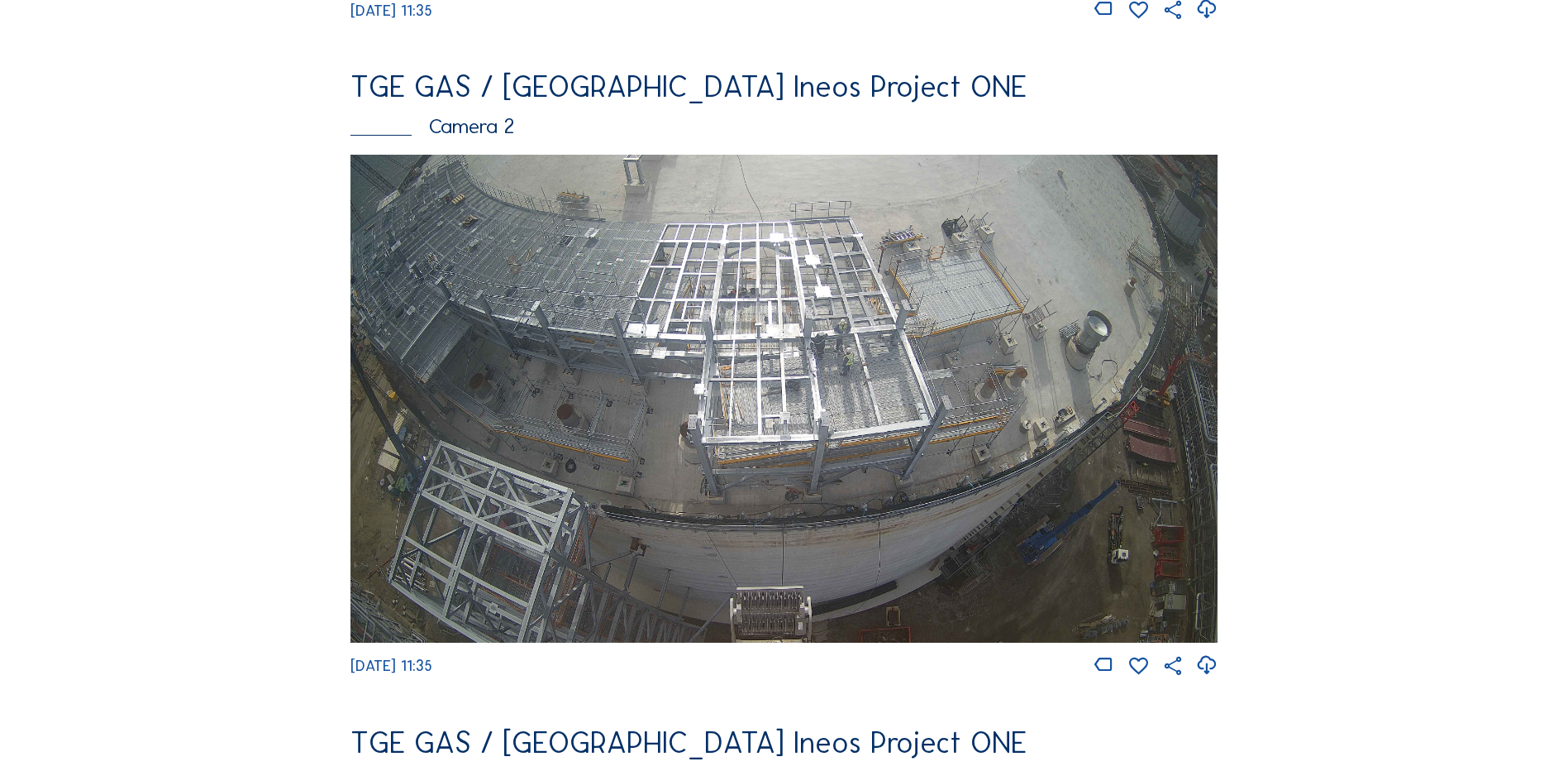
click at [767, 342] on img at bounding box center [784, 398] width 867 height 488
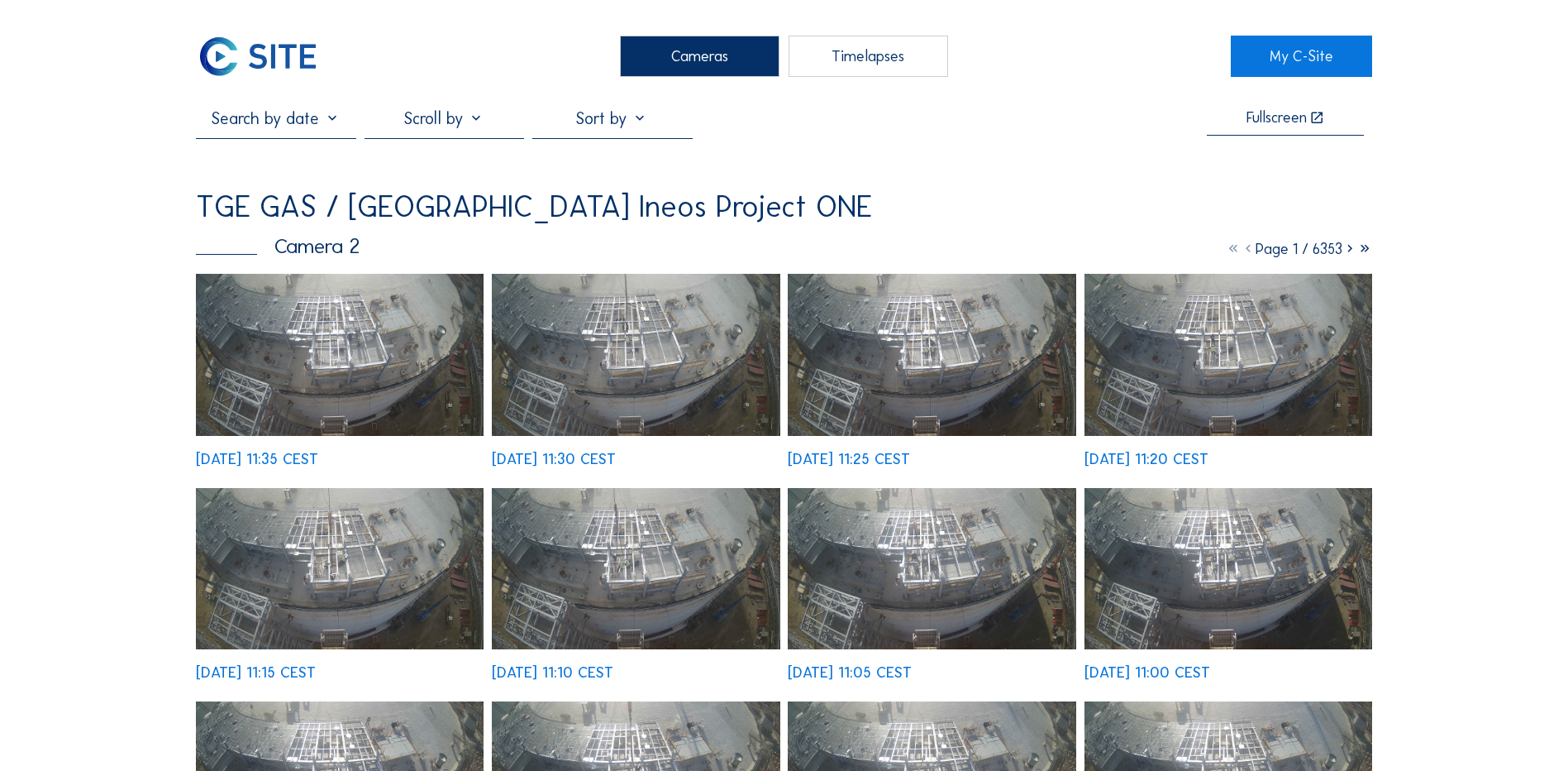
click at [355, 346] on img at bounding box center [339, 355] width 288 height 162
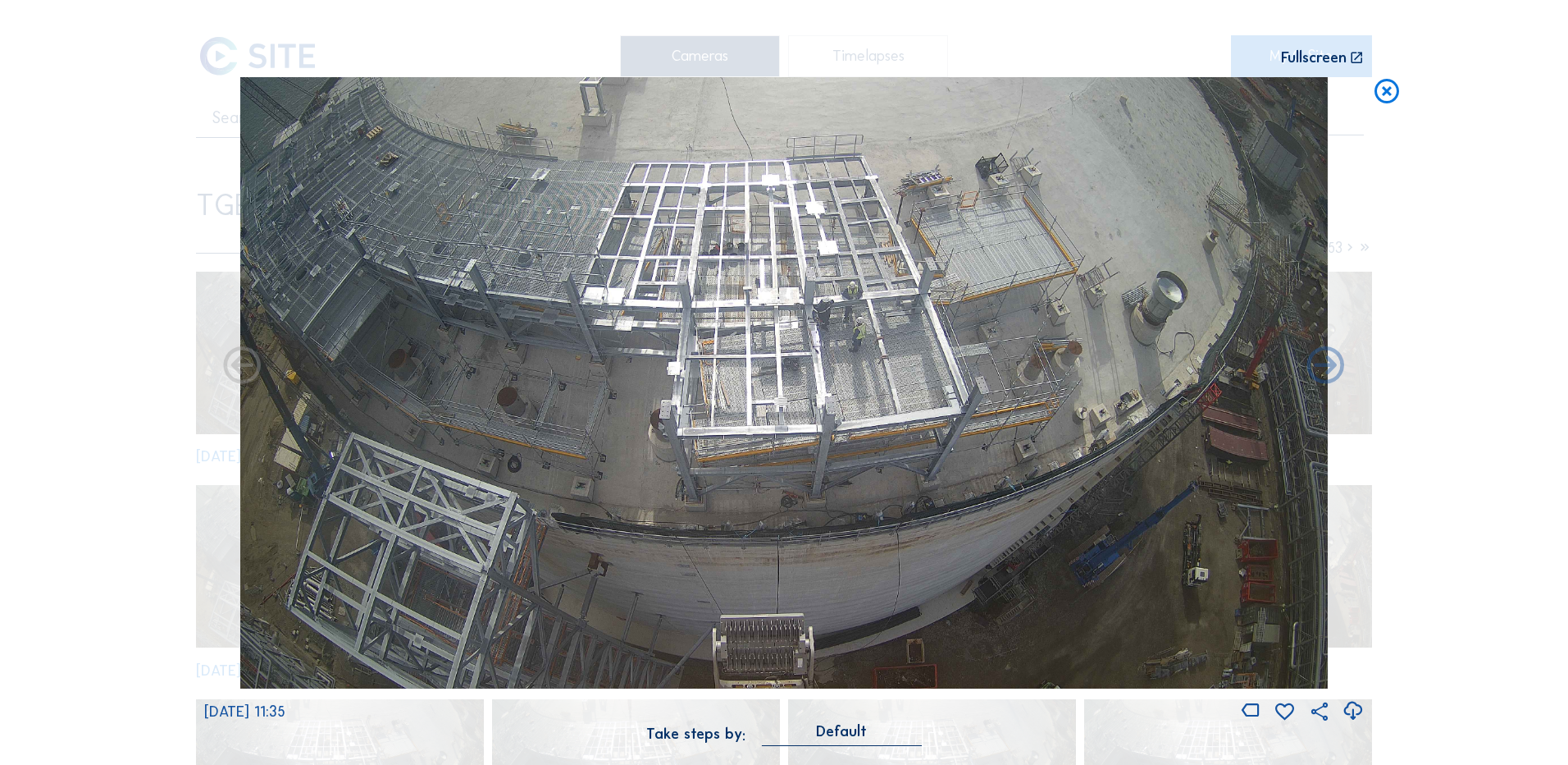
click at [1355, 710] on icon at bounding box center [1352, 711] width 23 height 27
drag, startPoint x: 17, startPoint y: 360, endPoint x: 117, endPoint y: 344, distance: 101.3
click at [17, 359] on div "Scroll to travel through time | Press 'Alt' Button + Scroll to Zoom | Click and…" at bounding box center [784, 382] width 1568 height 765
